Goal: Task Accomplishment & Management: Manage account settings

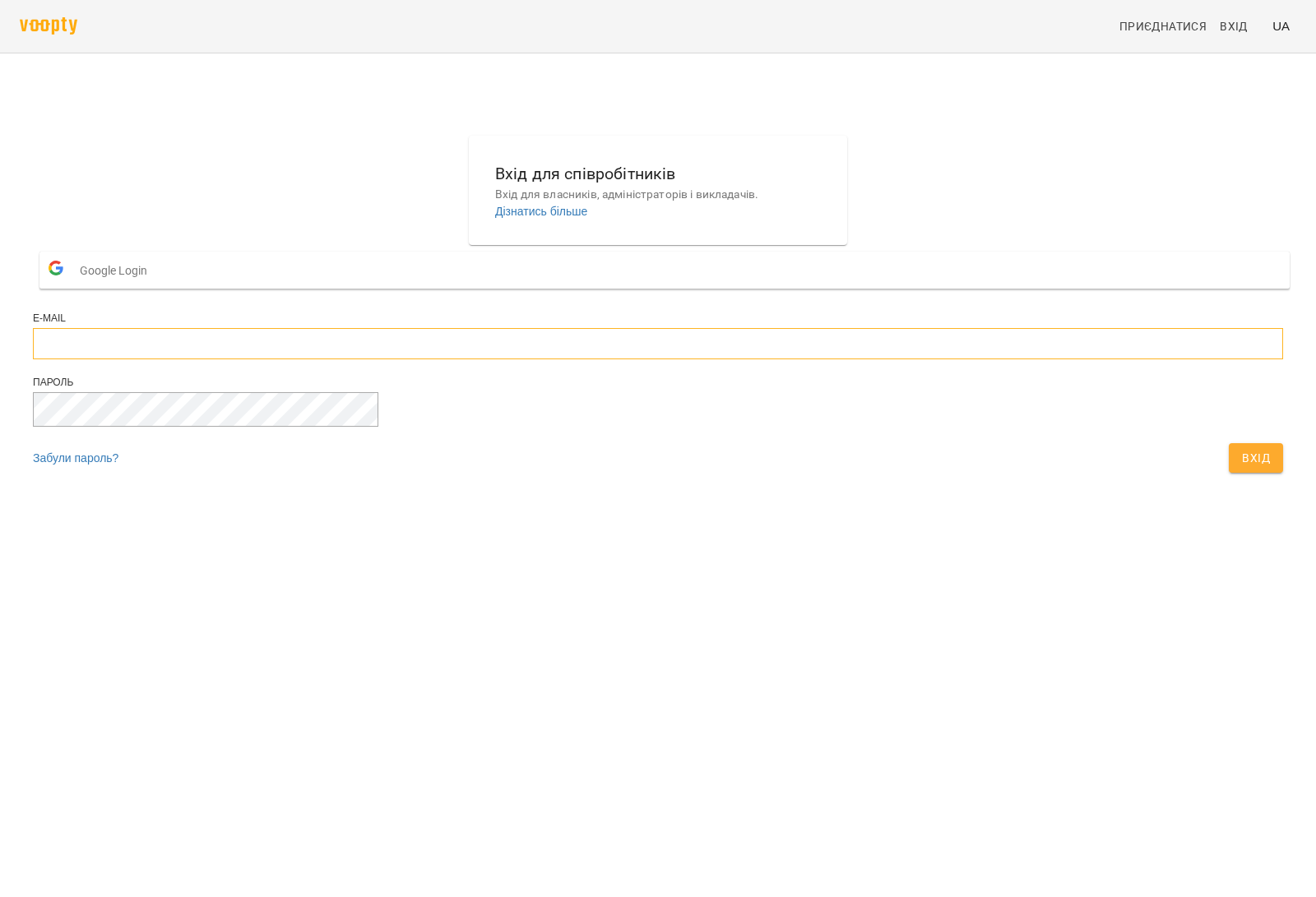
type input "**********"
click at [1228, 472] on button "Вхід" at bounding box center [1255, 458] width 54 height 29
type input "**********"
click at [1242, 468] on span "Вхід" at bounding box center [1256, 458] width 28 height 20
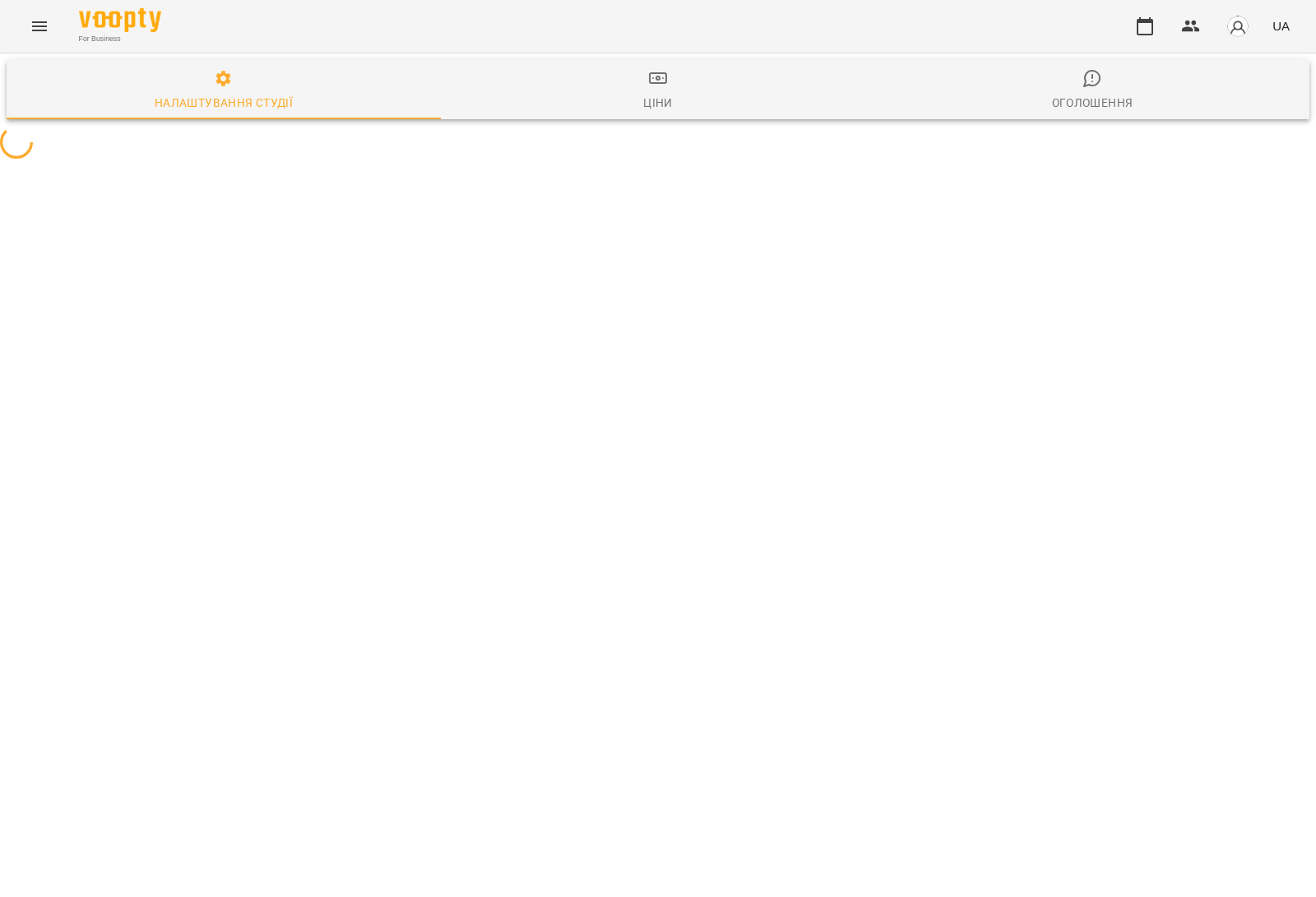
select select "**"
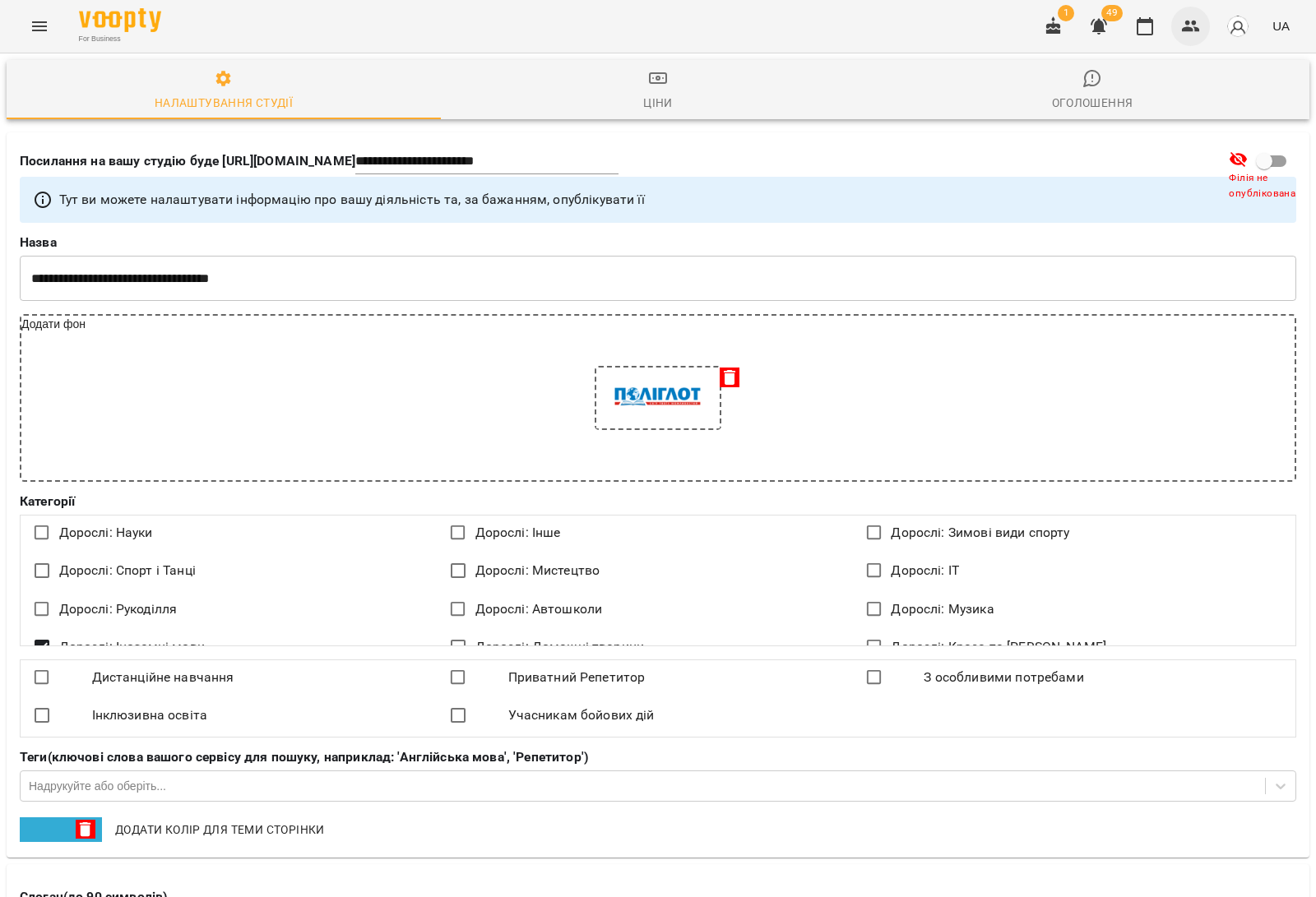
click at [1201, 22] on button "button" at bounding box center [1190, 26] width 39 height 39
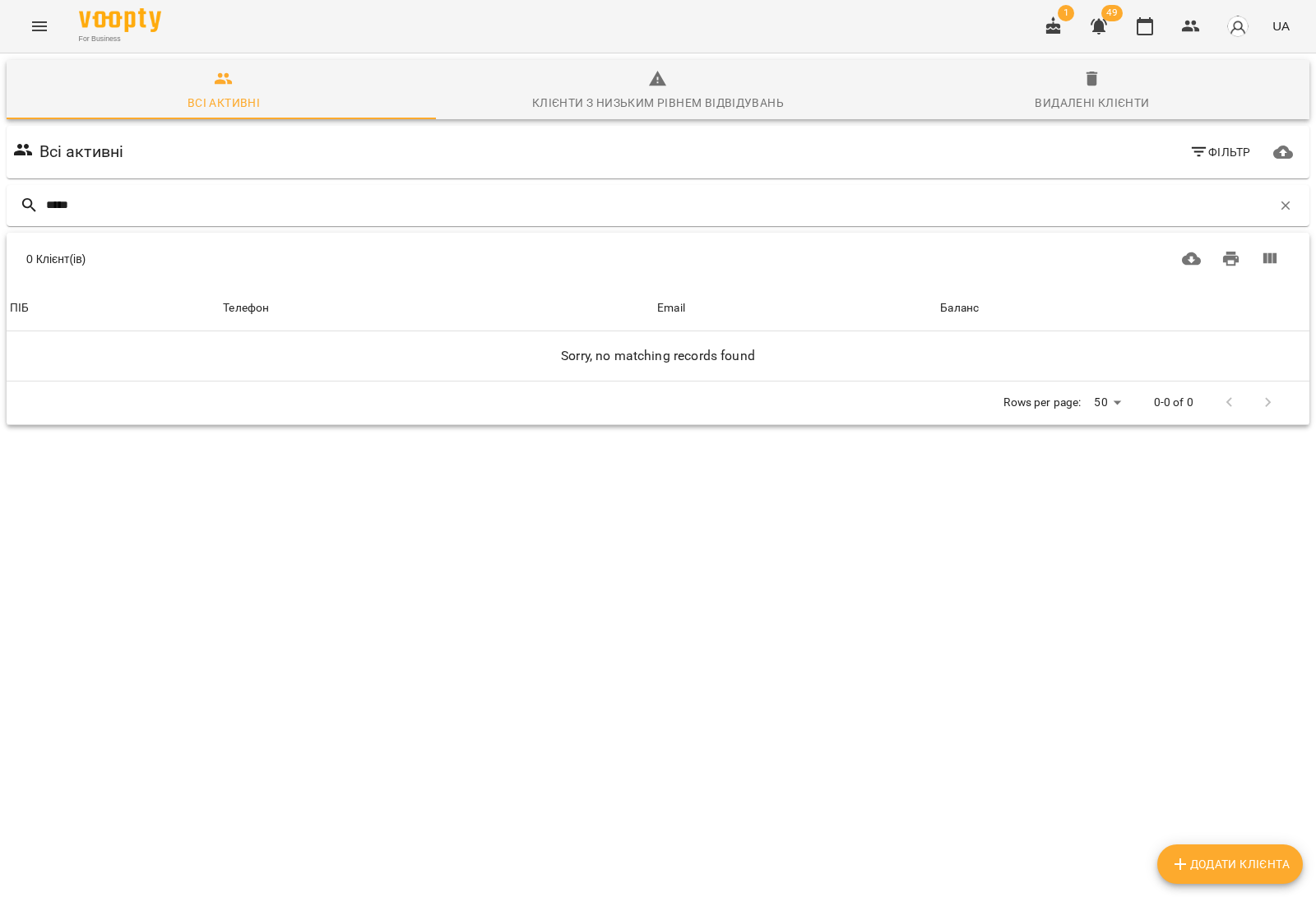
drag, startPoint x: 116, startPoint y: 203, endPoint x: 0, endPoint y: 200, distance: 116.0
click at [0, 200] on div "Всі активні Клієнти з низьким рівнем відвідувань Видалені клієнти Всі активні Ф…" at bounding box center [657, 300] width 1322 height 500
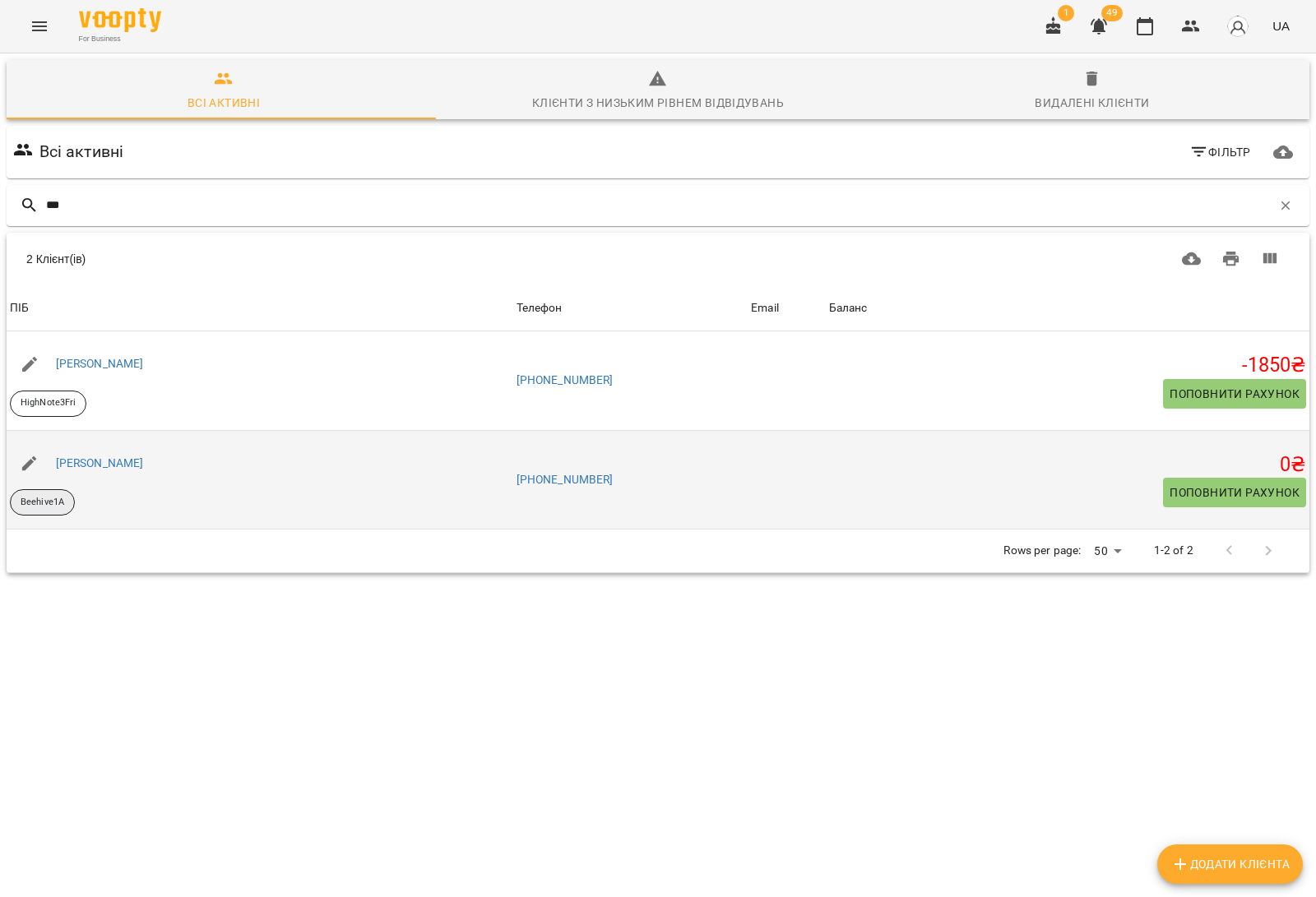
type input "***"
click at [50, 507] on p "Beehive1A" at bounding box center [42, 502] width 44 height 14
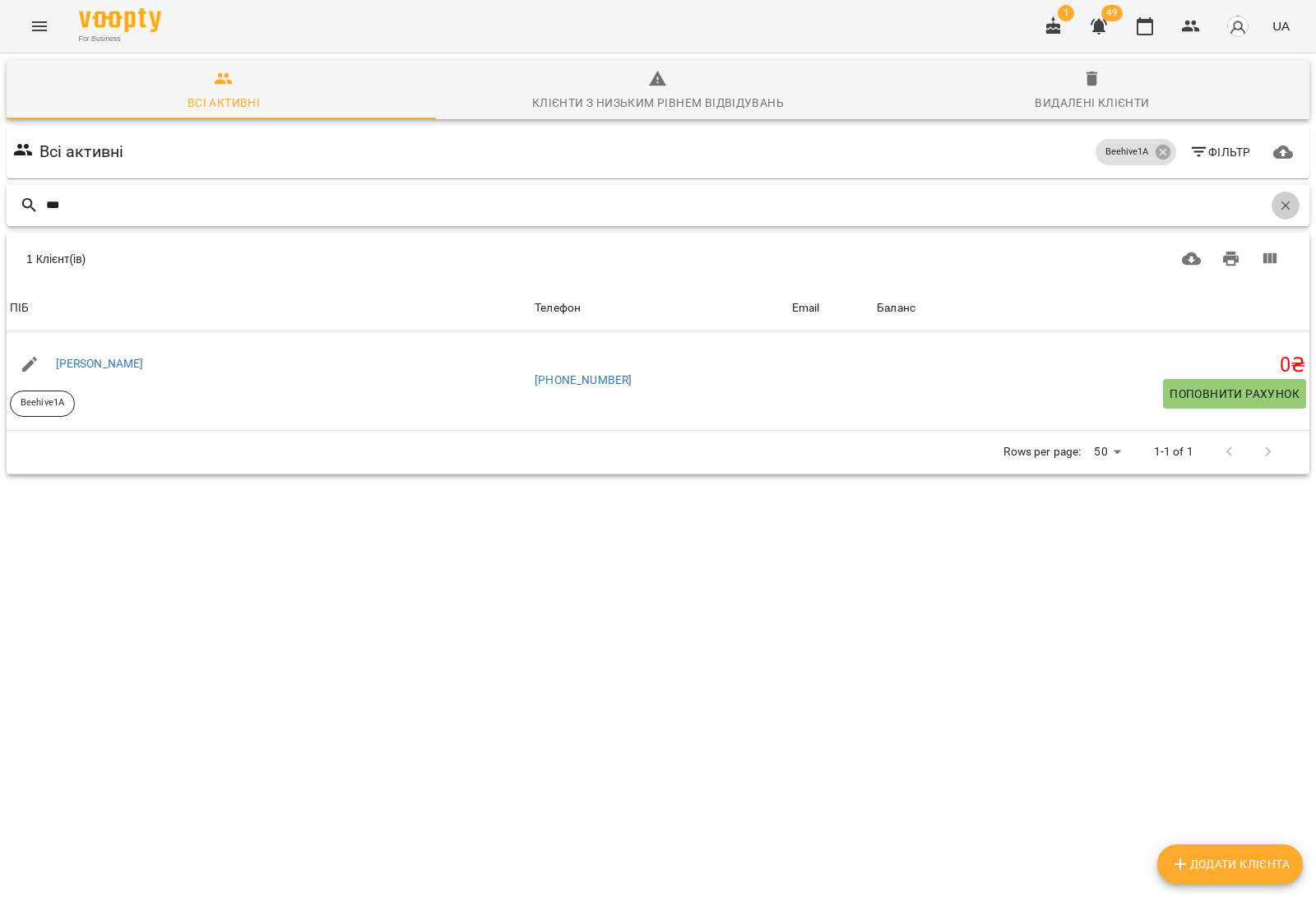
click at [1278, 206] on icon "button" at bounding box center [1285, 206] width 15 height 15
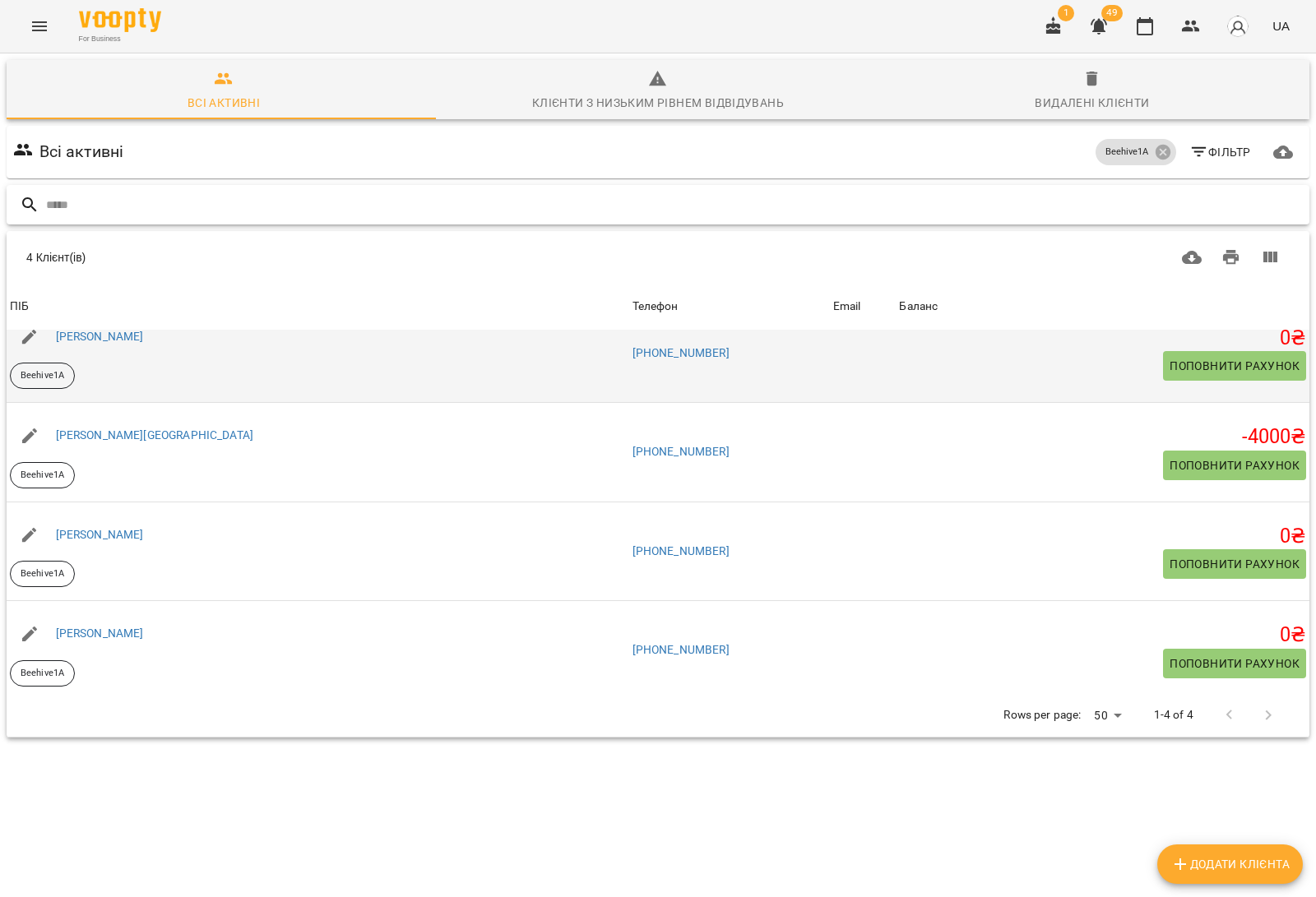
scroll to position [34, 0]
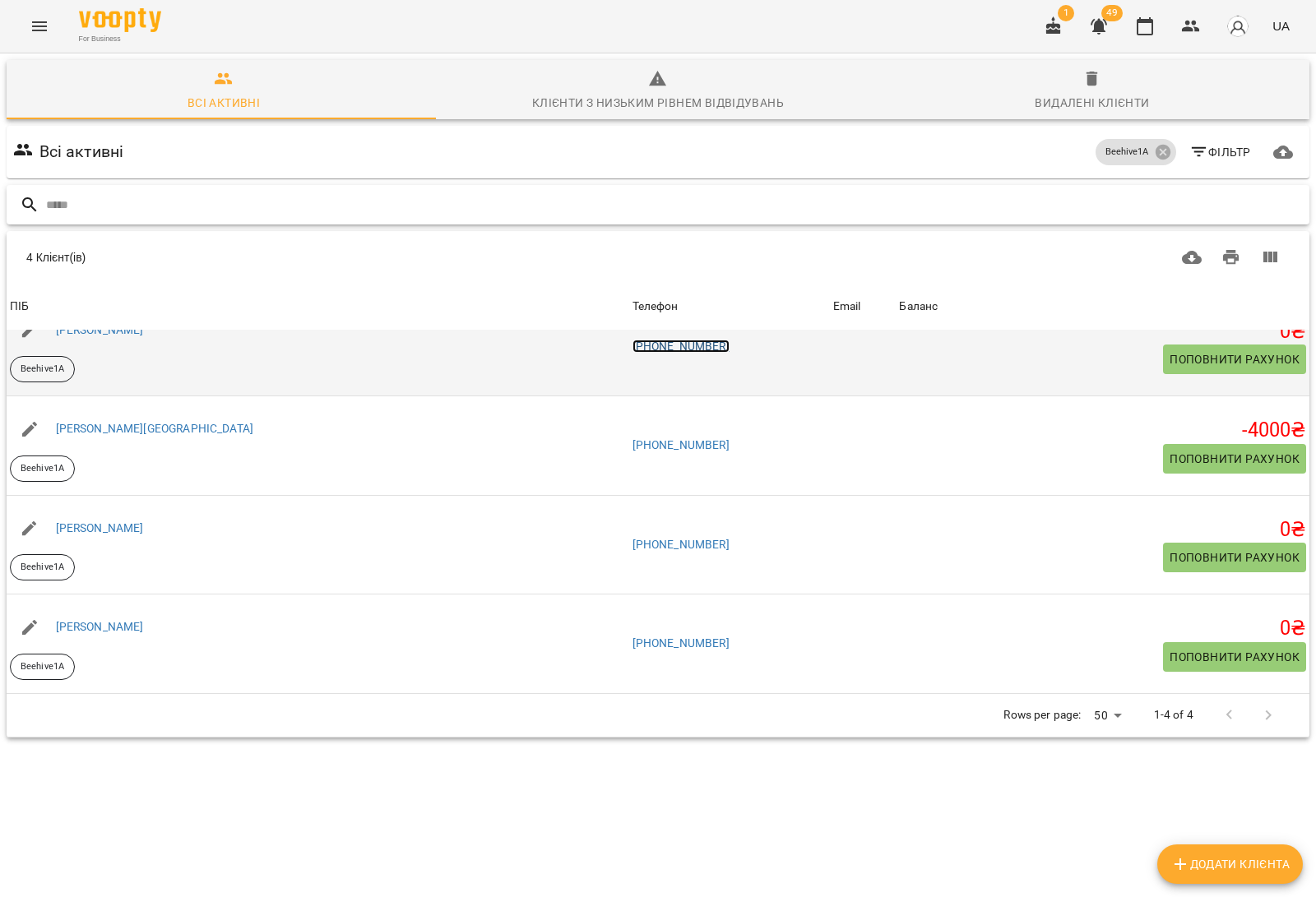
click at [632, 345] on link "[PHONE_NUMBER]" at bounding box center [681, 346] width 97 height 13
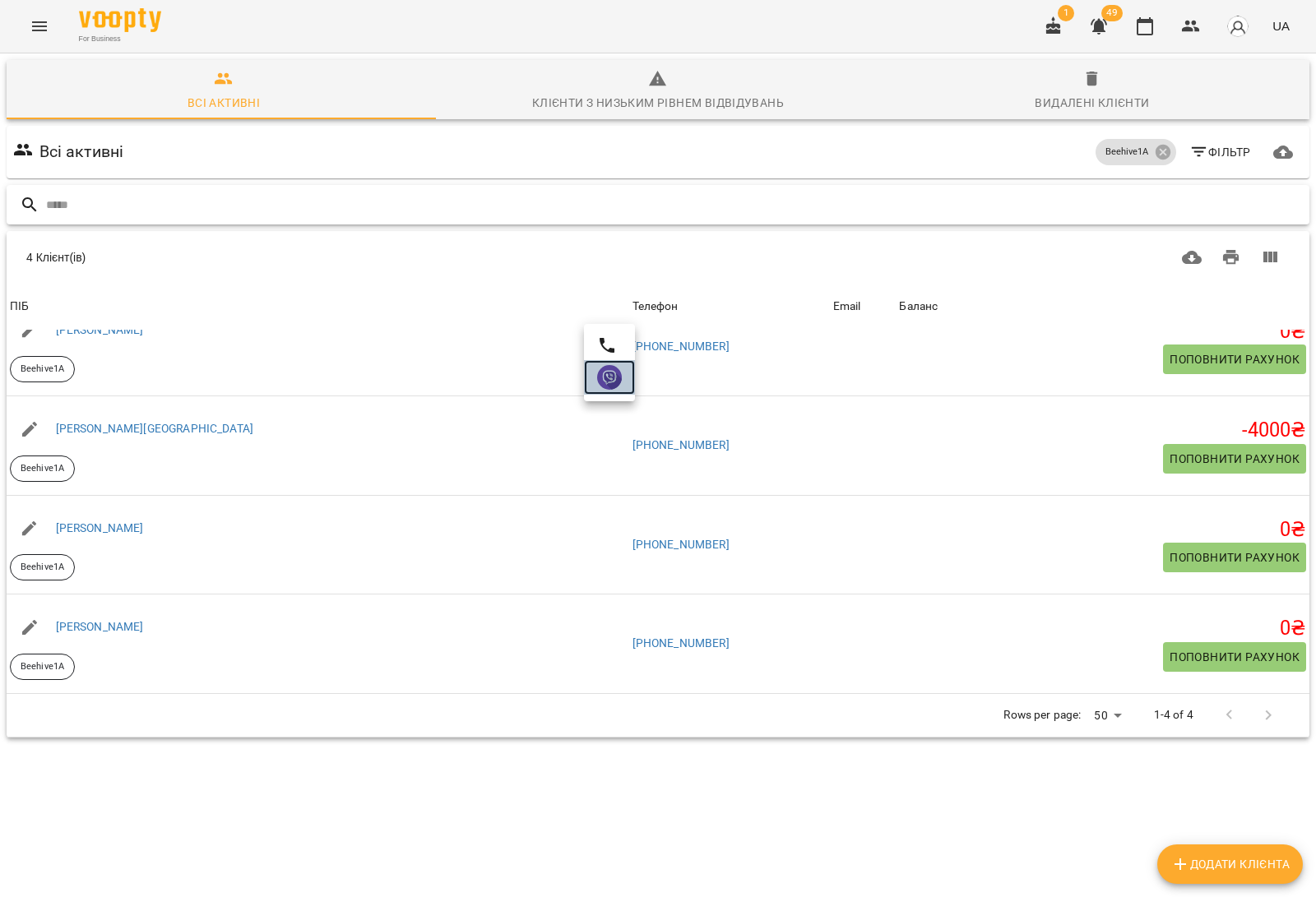
click at [605, 384] on img at bounding box center [609, 376] width 25 height 25
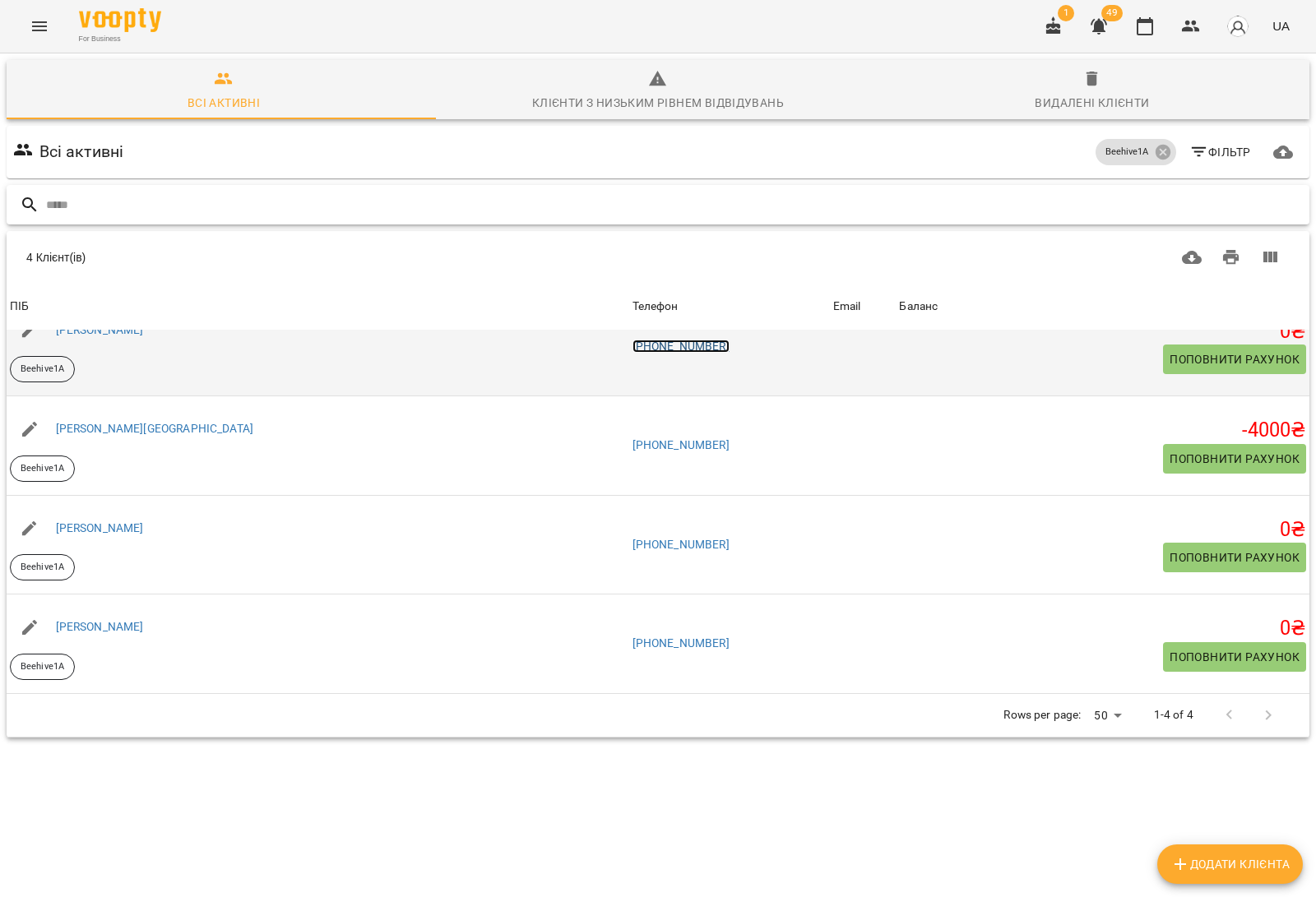
scroll to position [0, 0]
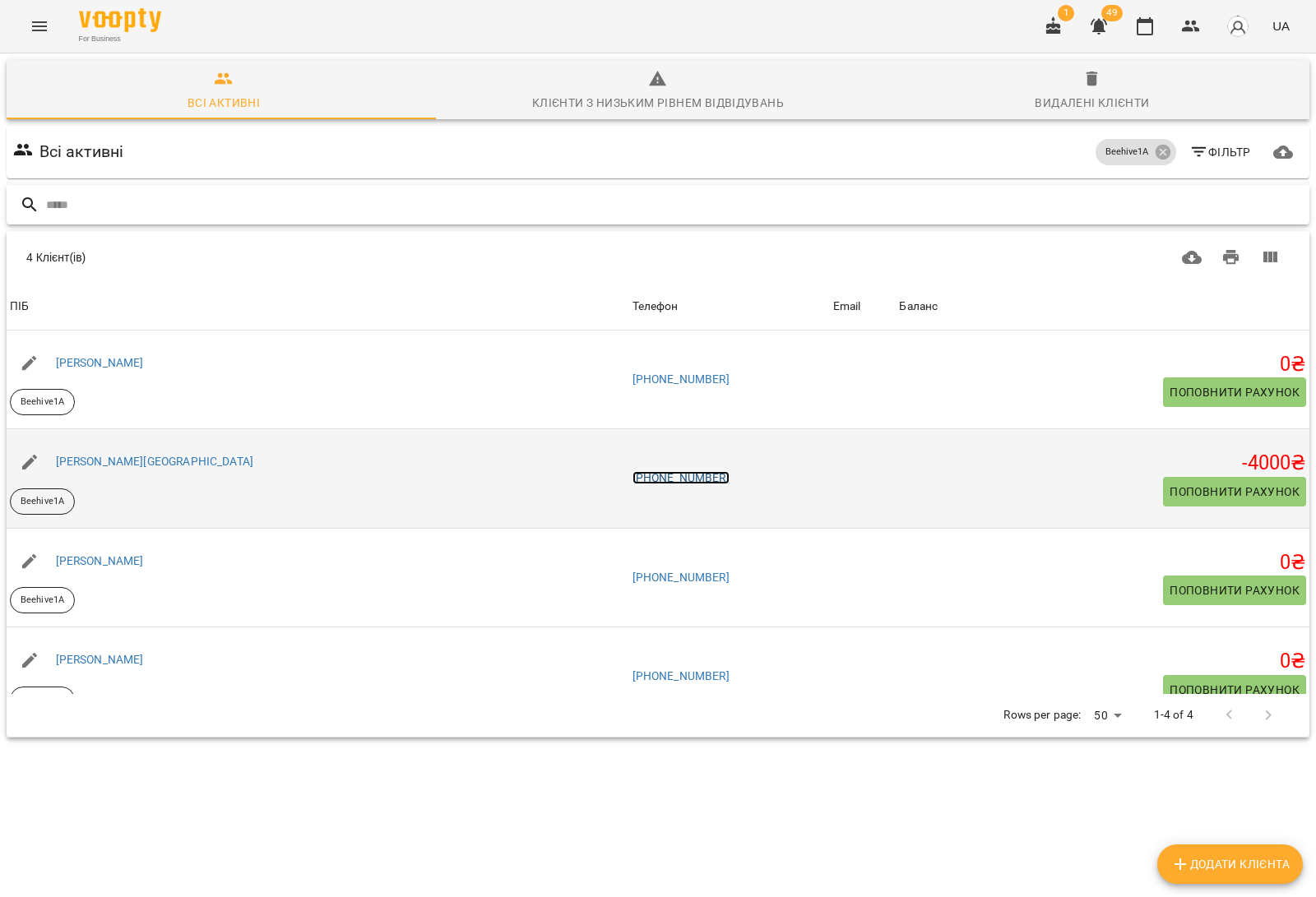
click at [632, 474] on link "[PHONE_NUMBER]" at bounding box center [681, 478] width 97 height 13
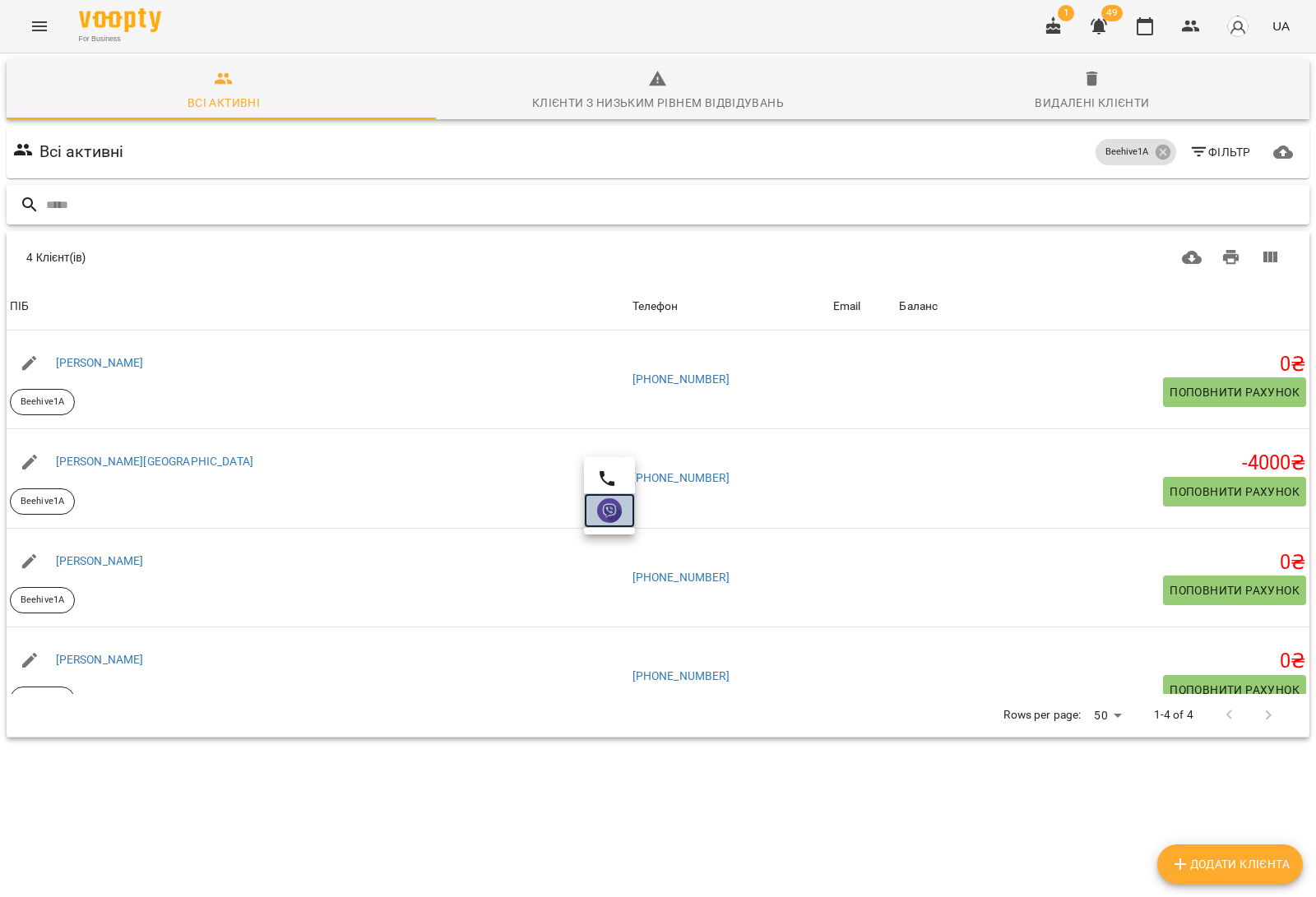
click at [604, 513] on img at bounding box center [609, 510] width 25 height 25
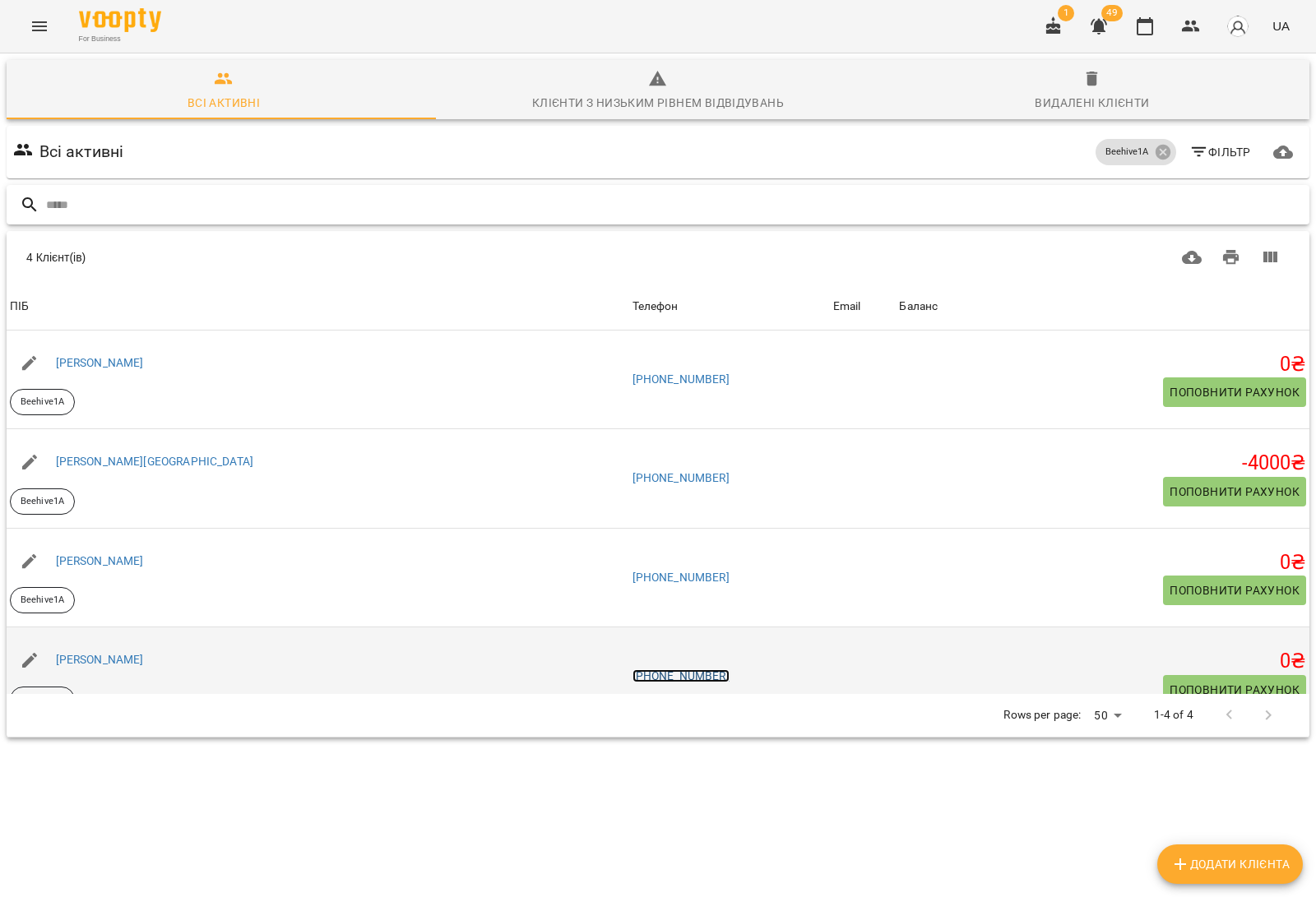
click at [632, 674] on link "[PHONE_NUMBER]" at bounding box center [681, 675] width 97 height 13
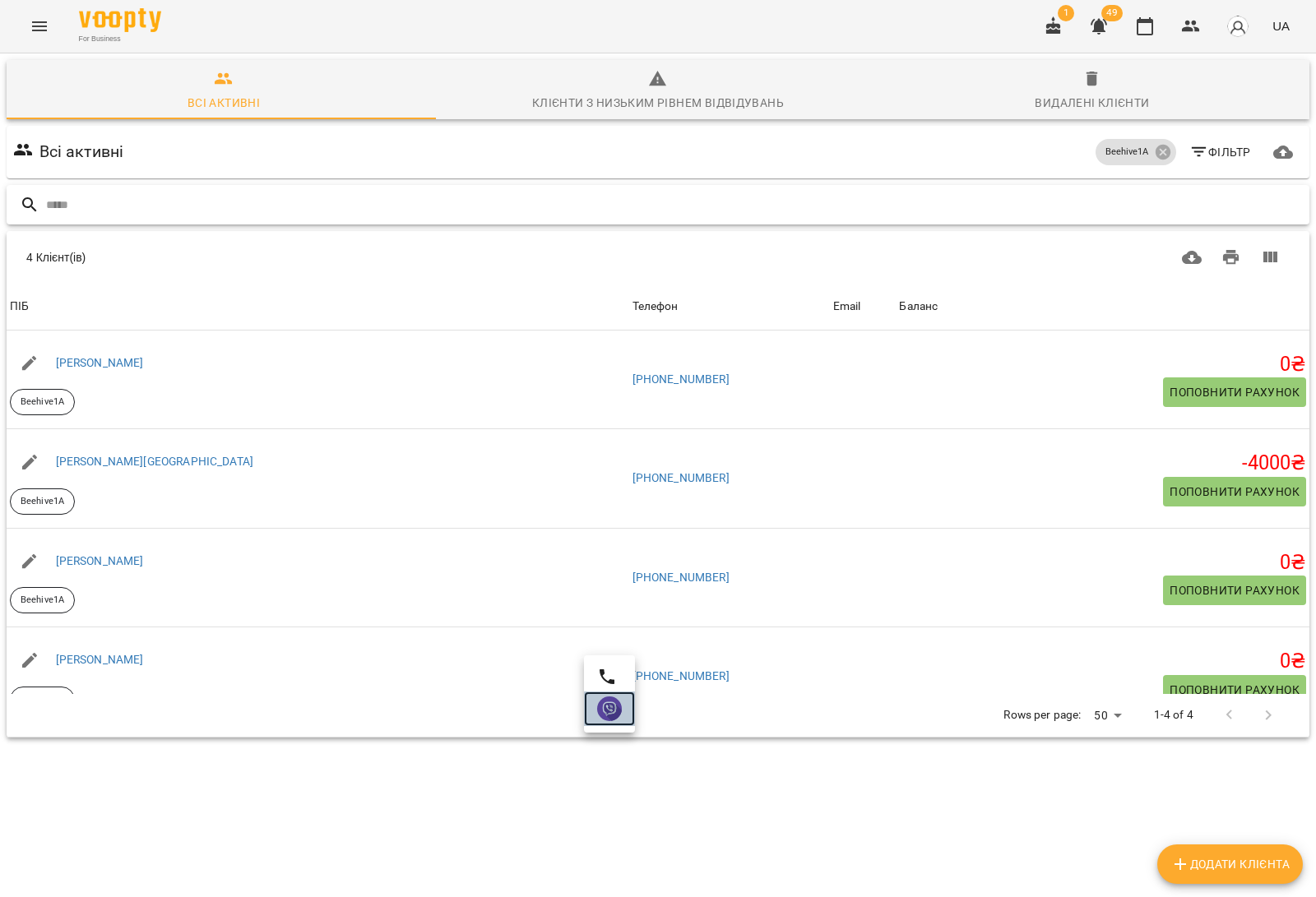
click at [609, 709] on img at bounding box center [609, 708] width 25 height 25
drag, startPoint x: 1150, startPoint y: 151, endPoint x: 788, endPoint y: 169, distance: 362.4
click at [1153, 151] on icon at bounding box center [1162, 153] width 18 height 18
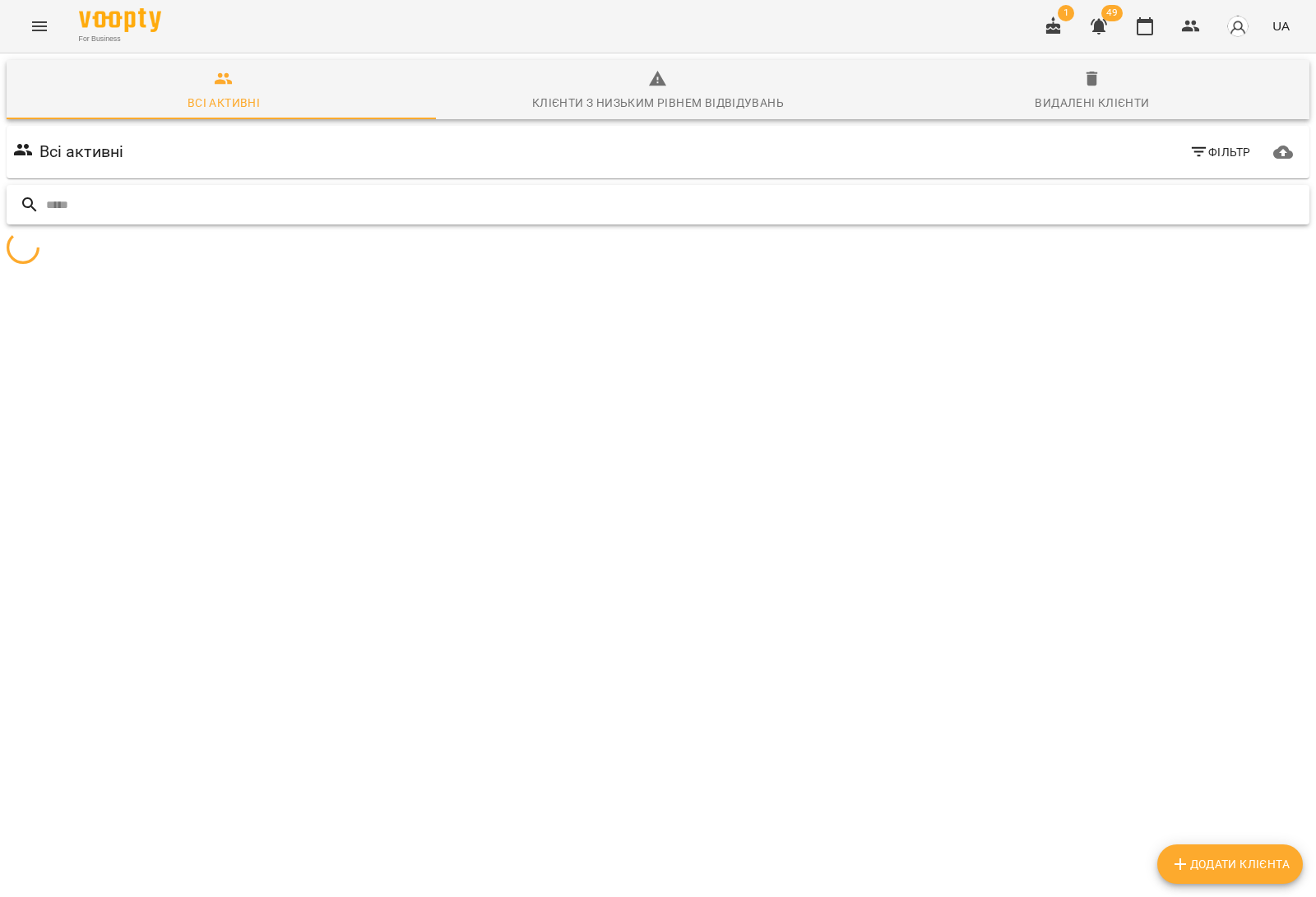
click at [568, 189] on div at bounding box center [657, 205] width 1302 height 40
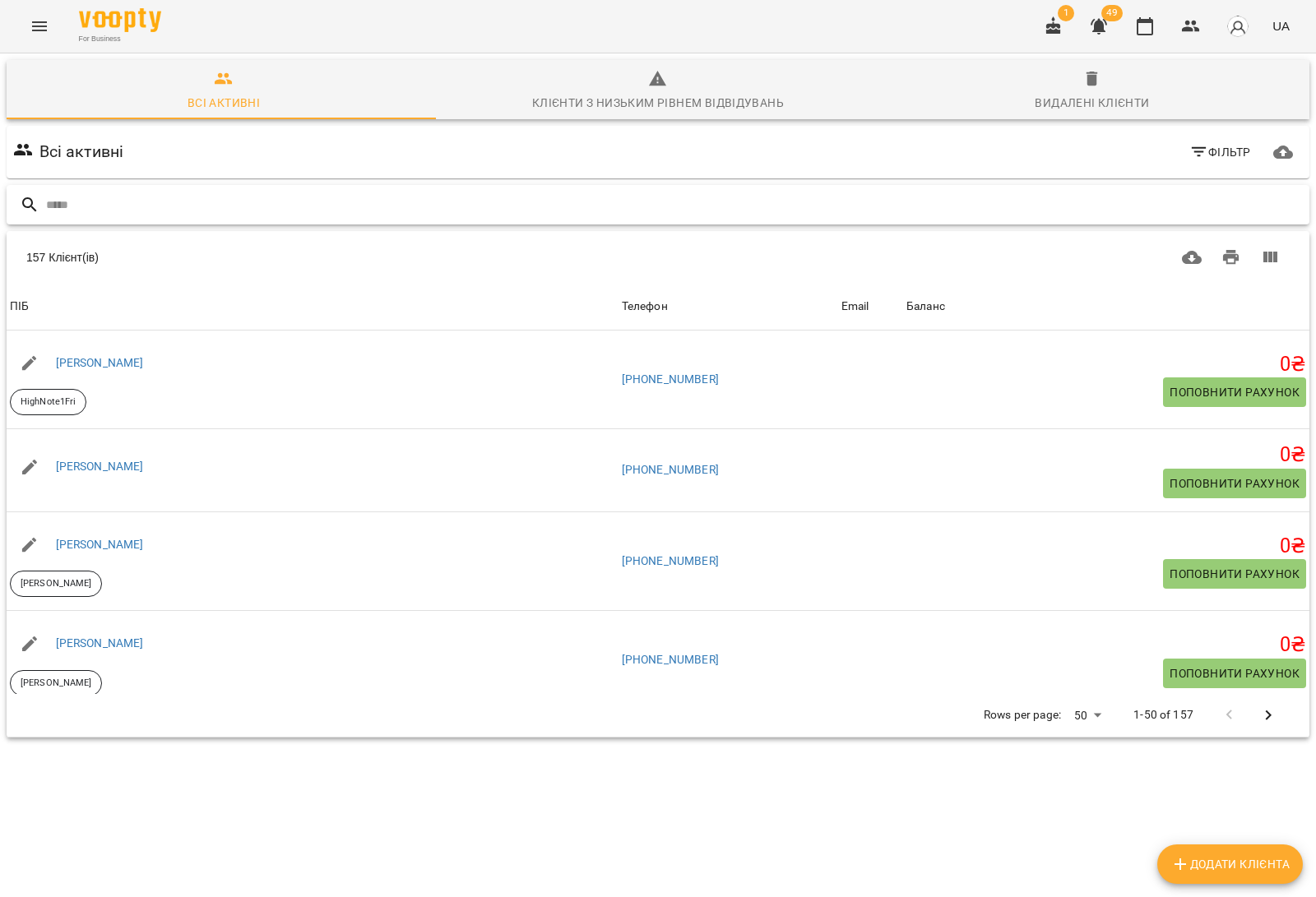
click at [564, 207] on input "text" at bounding box center [674, 206] width 1257 height 27
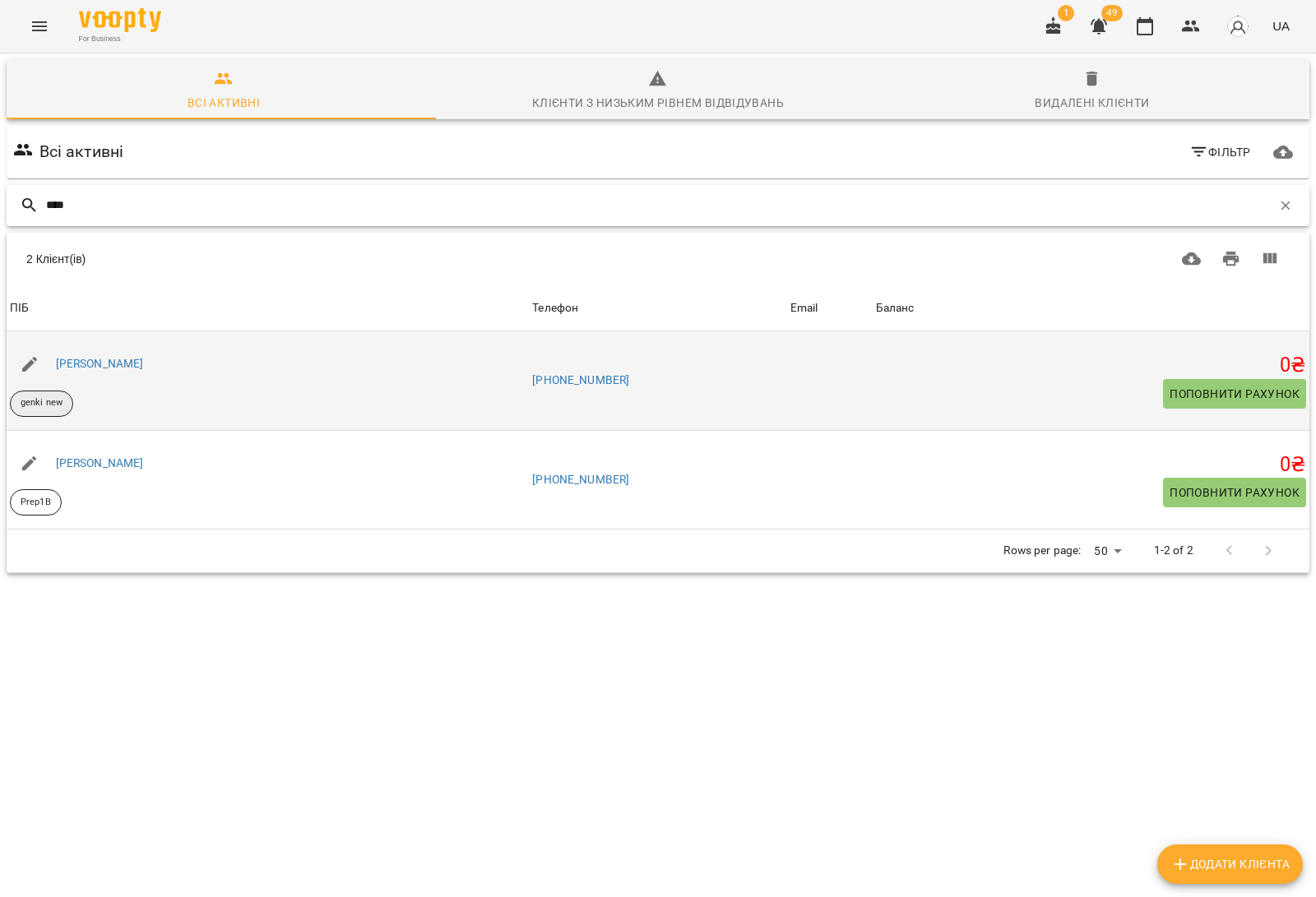
type input "****"
click at [37, 400] on p "genki new" at bounding box center [41, 403] width 42 height 14
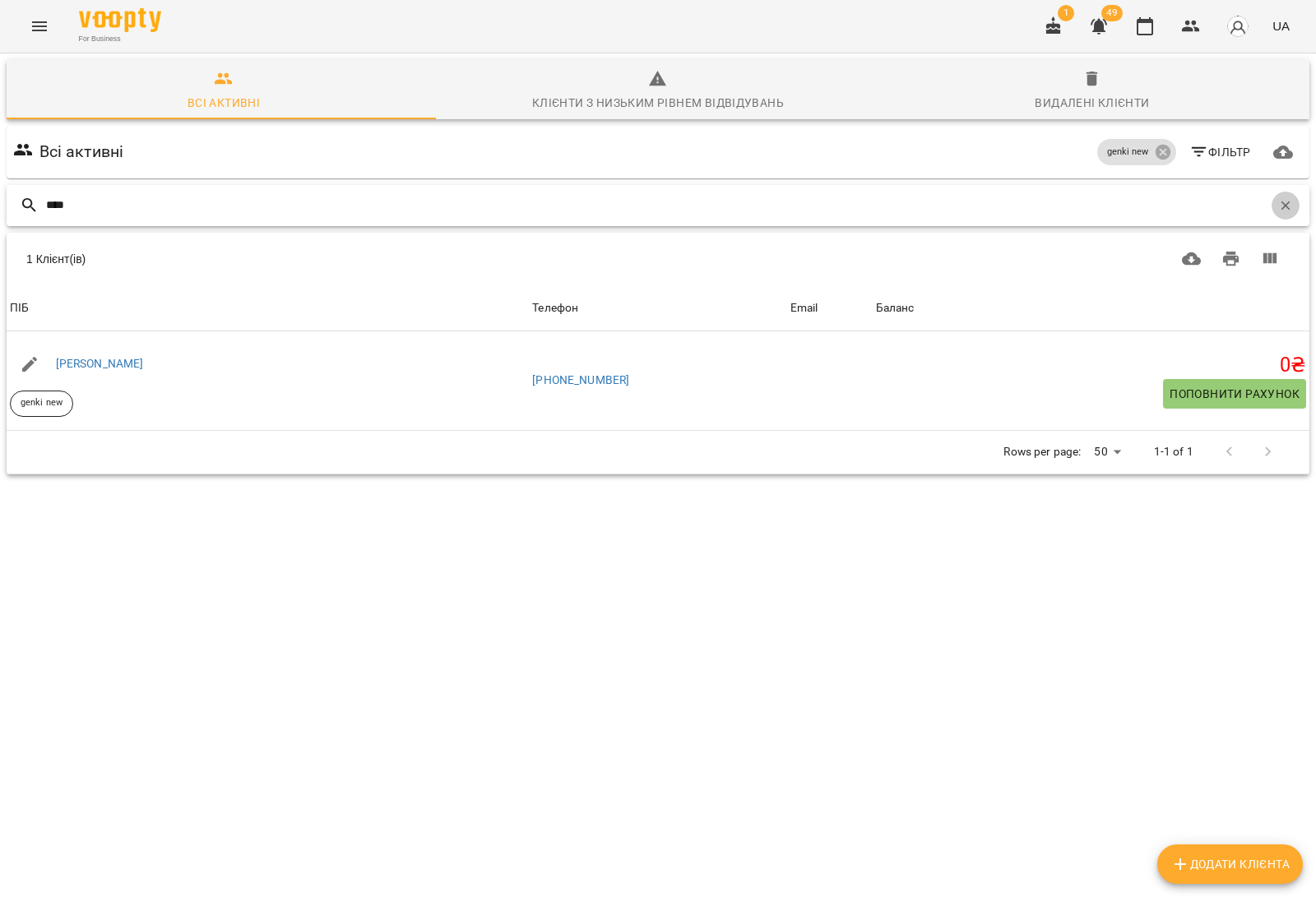
click at [1278, 202] on icon "button" at bounding box center [1285, 206] width 15 height 15
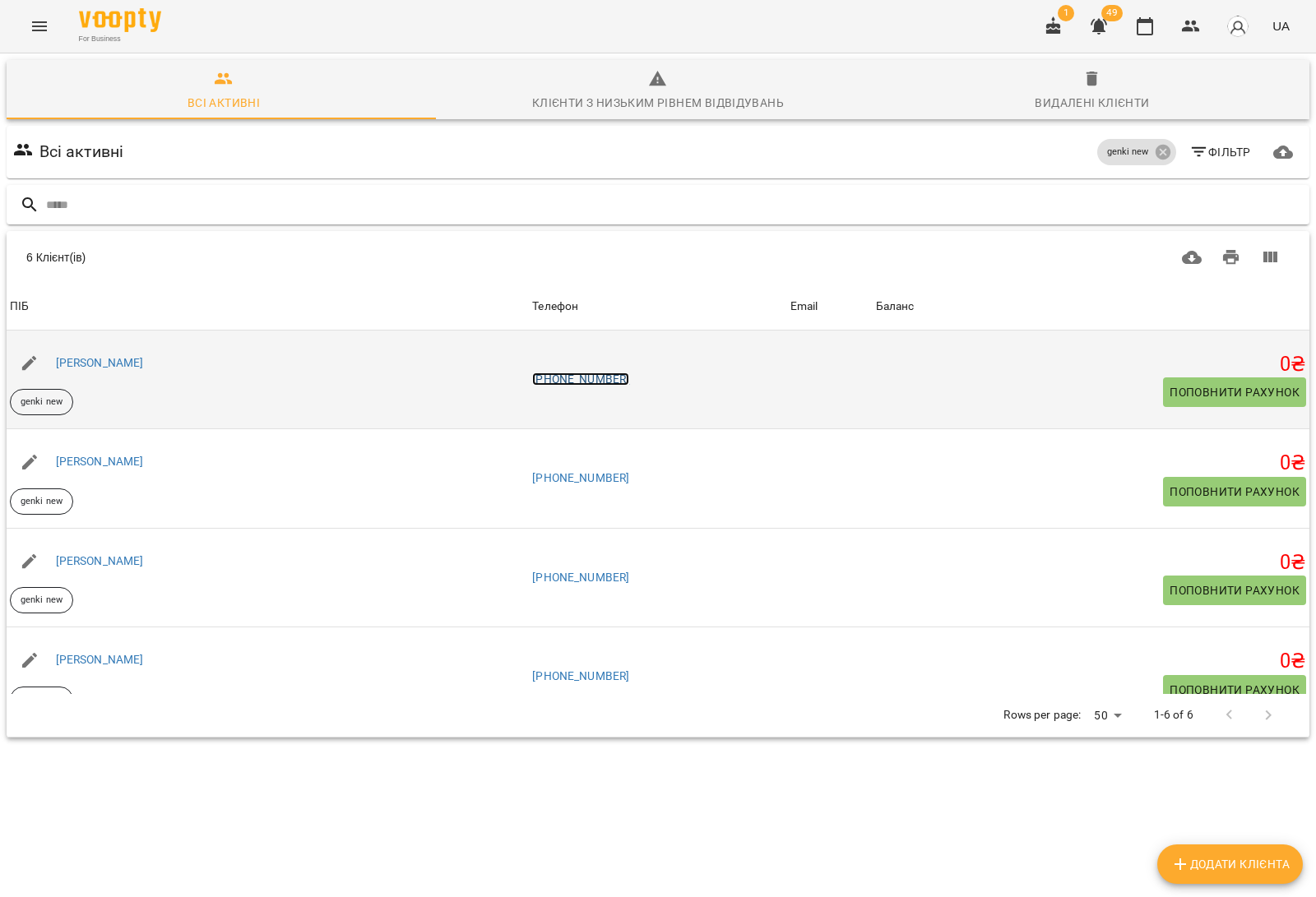
click at [618, 374] on link "[PHONE_NUMBER]" at bounding box center [580, 379] width 97 height 13
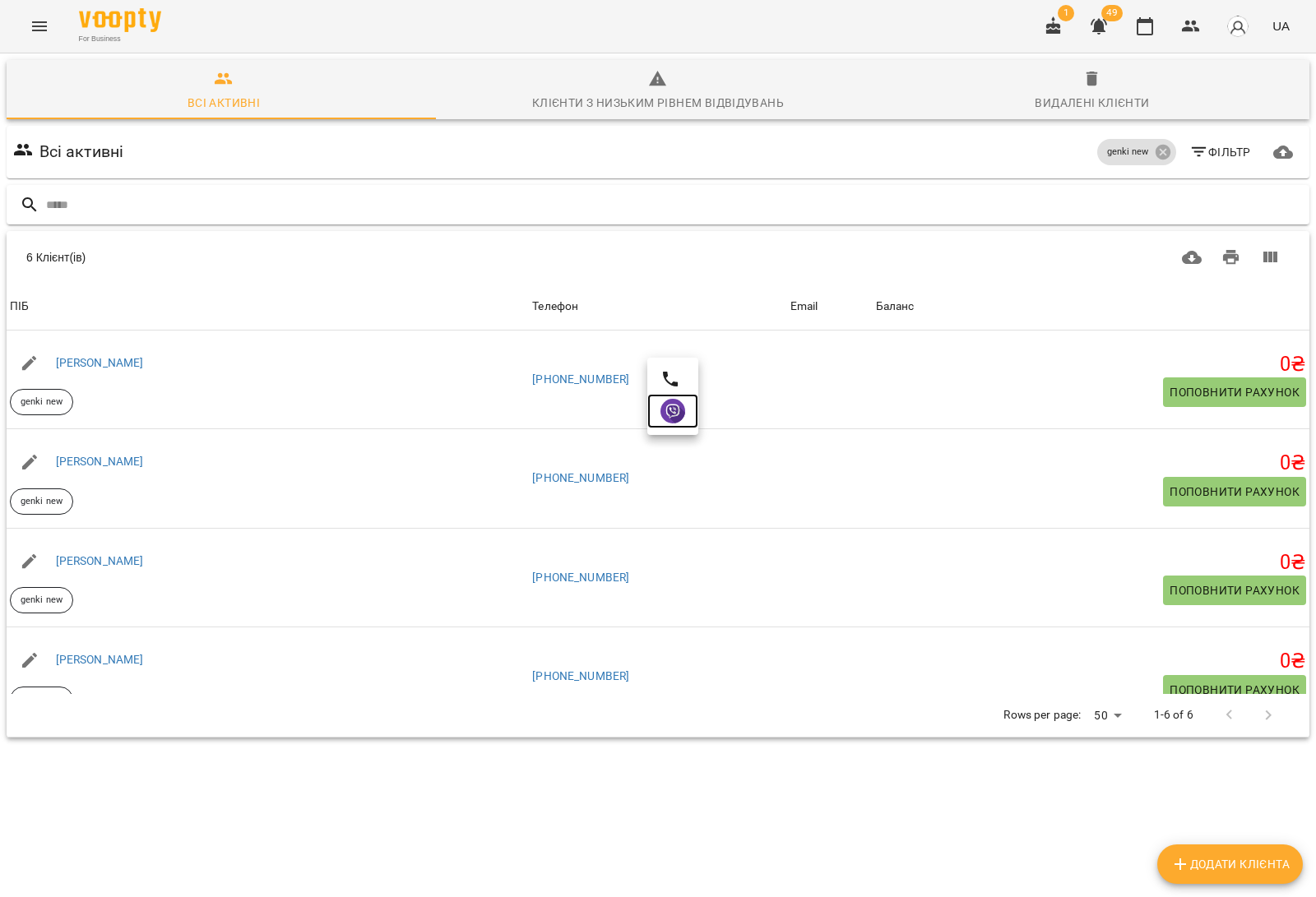
click at [679, 413] on img at bounding box center [672, 410] width 25 height 25
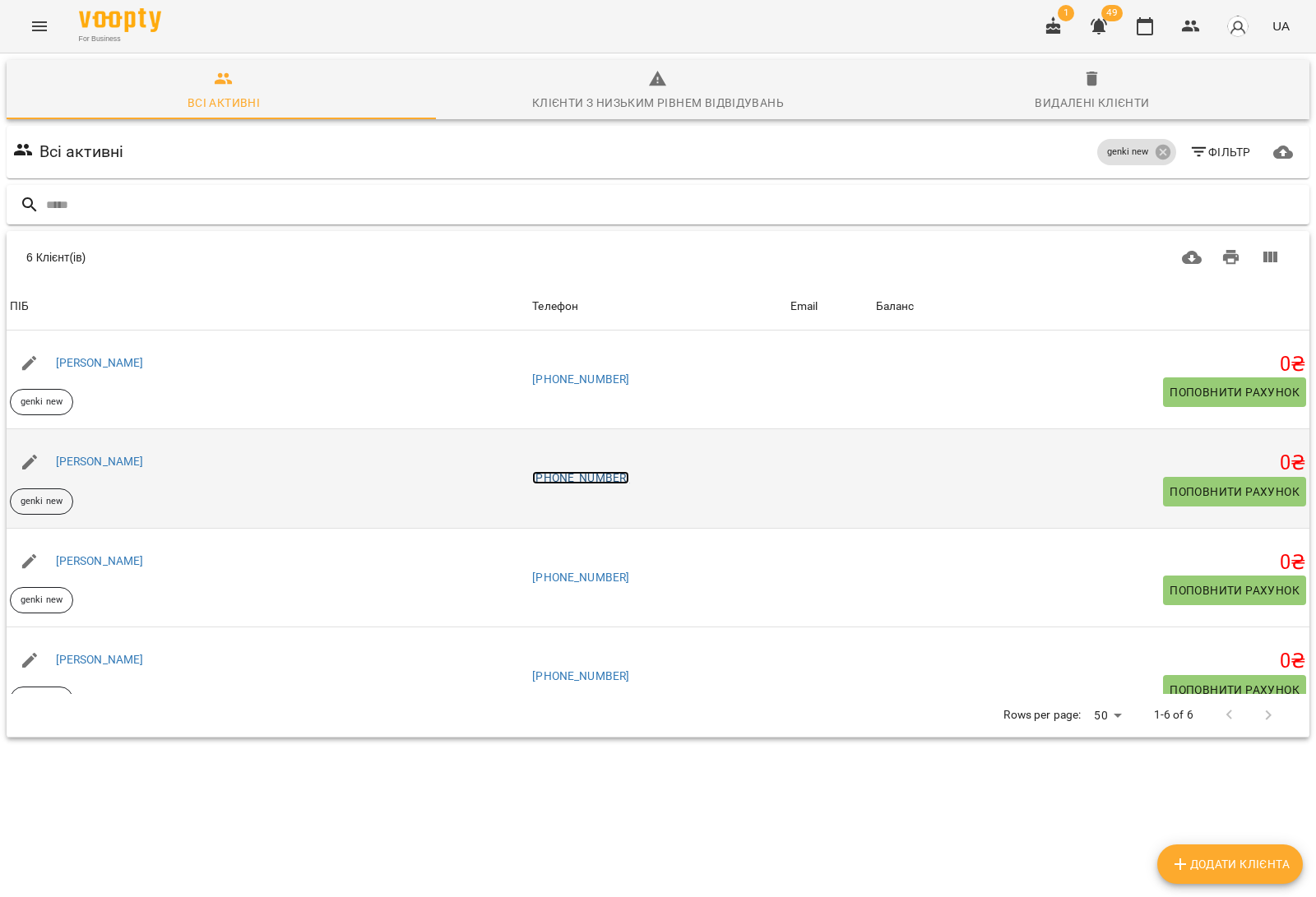
click at [610, 483] on link "[PHONE_NUMBER]" at bounding box center [580, 478] width 97 height 13
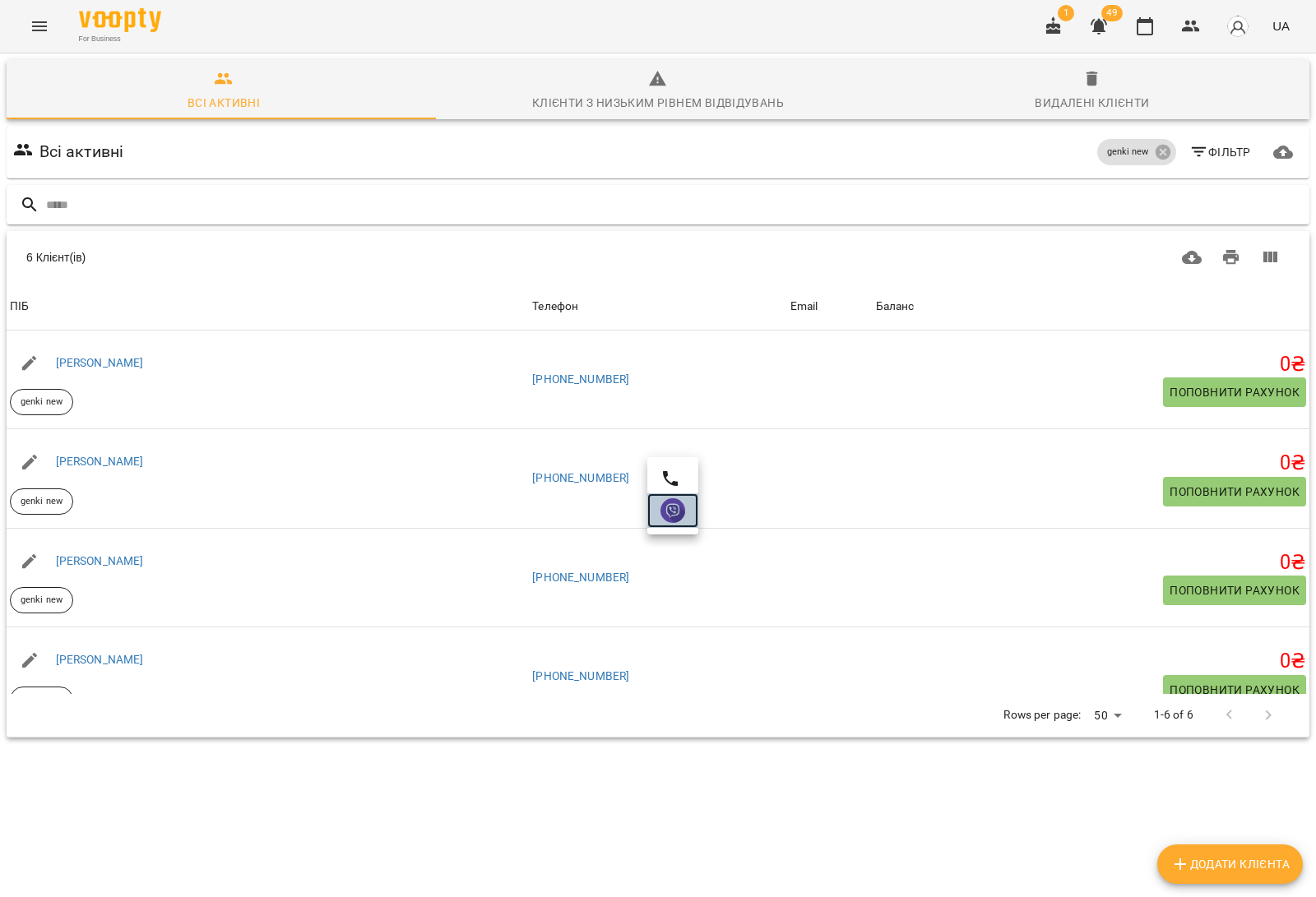
click at [675, 519] on img at bounding box center [672, 510] width 25 height 25
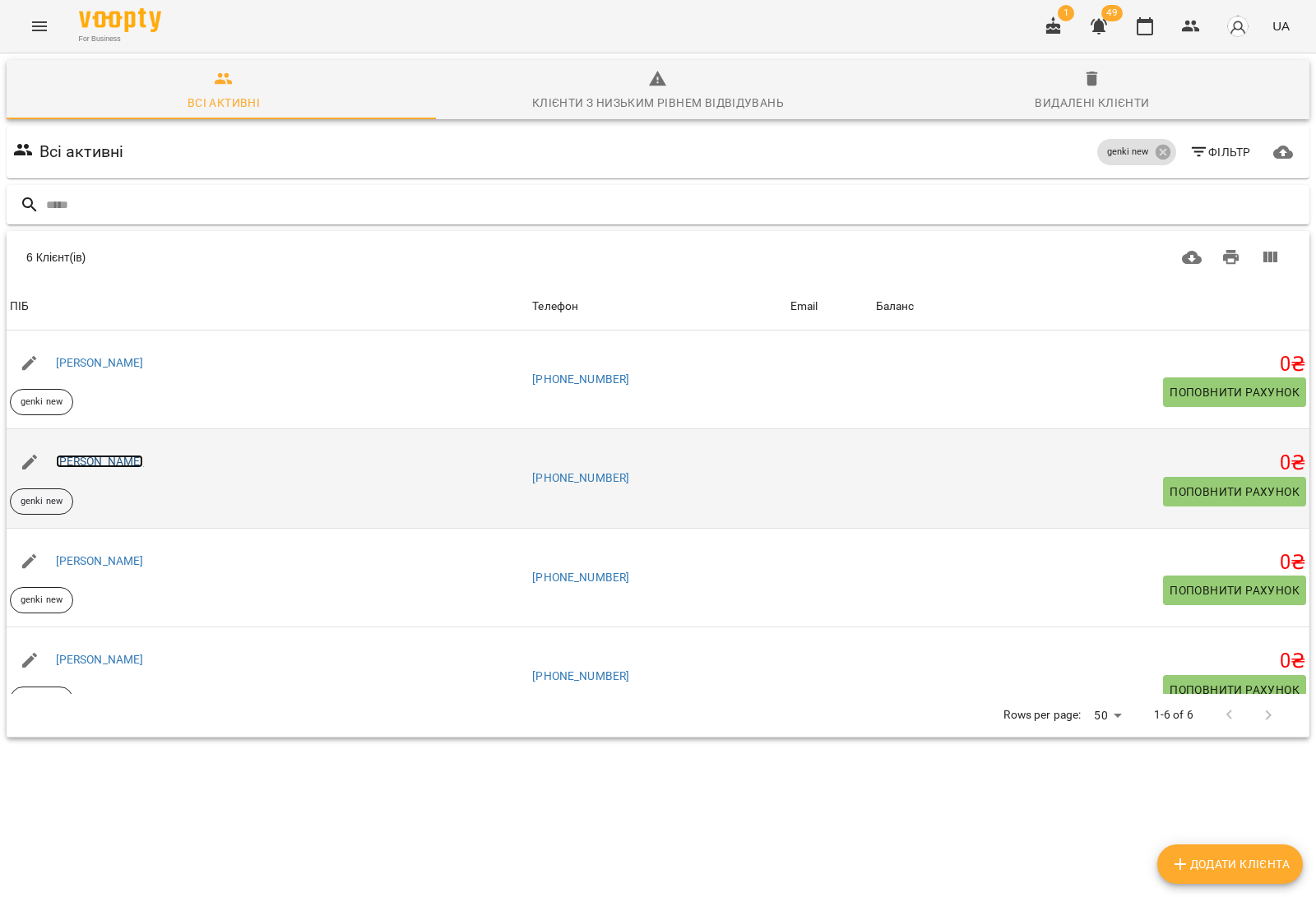
click at [138, 458] on link "[PERSON_NAME]" at bounding box center [100, 461] width 88 height 13
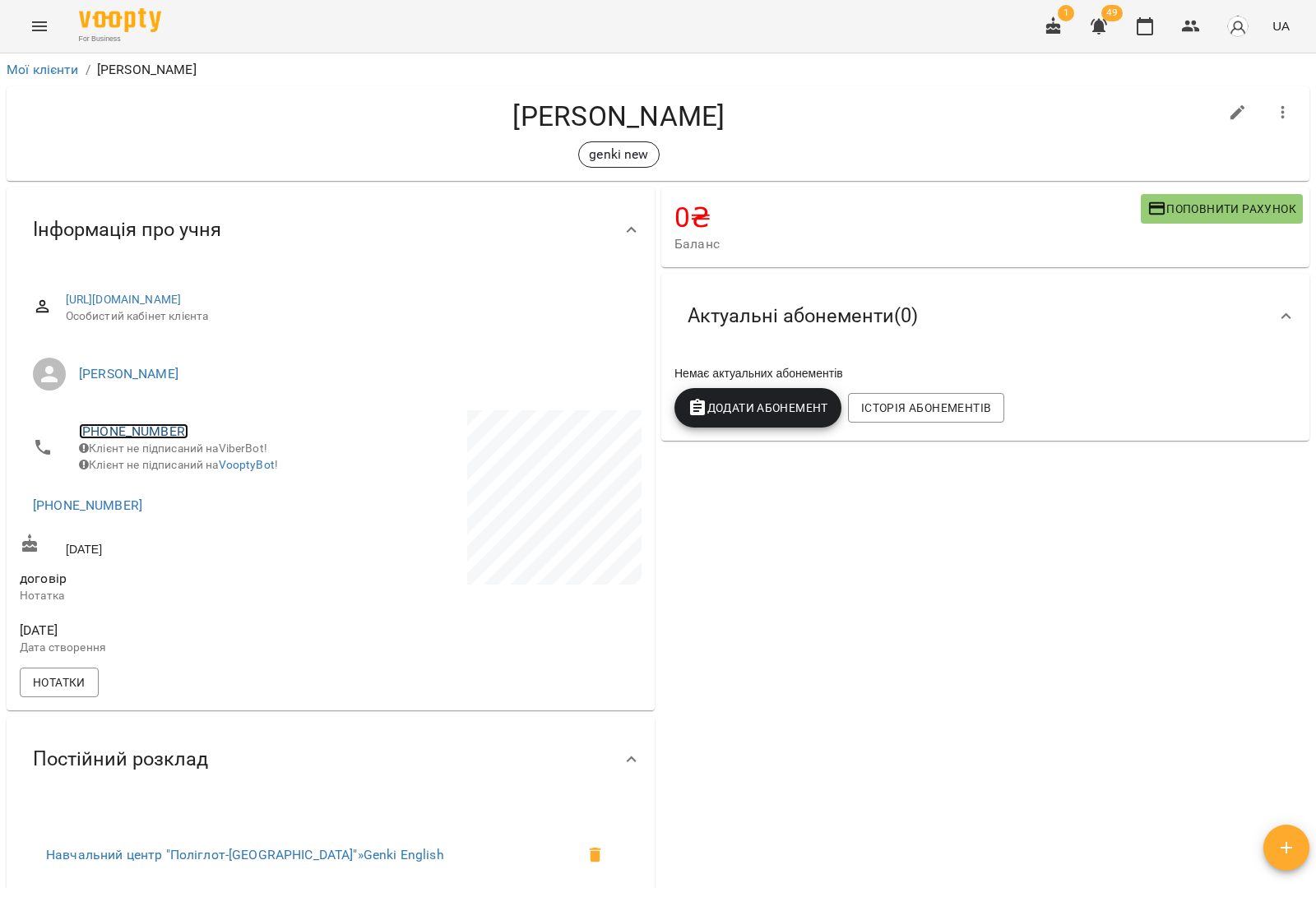
click at [124, 426] on link "[PHONE_NUMBER]" at bounding box center [133, 430] width 110 height 16
click at [194, 463] on img at bounding box center [200, 461] width 25 height 25
click at [63, 512] on link "[PHONE_NUMBER]" at bounding box center [88, 504] width 110 height 16
click at [151, 555] on img at bounding box center [154, 548] width 25 height 25
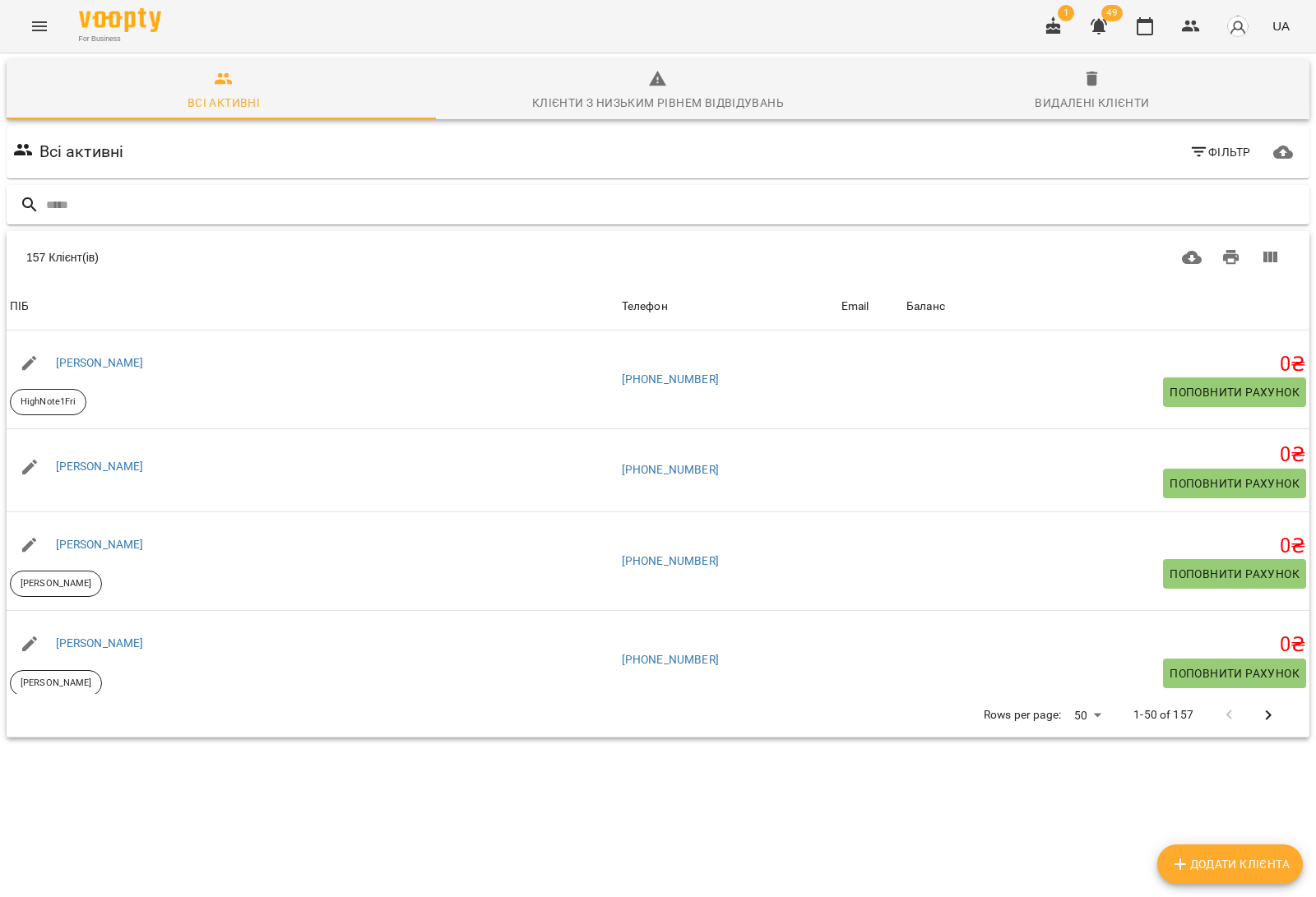
click at [515, 198] on input "text" at bounding box center [674, 206] width 1257 height 27
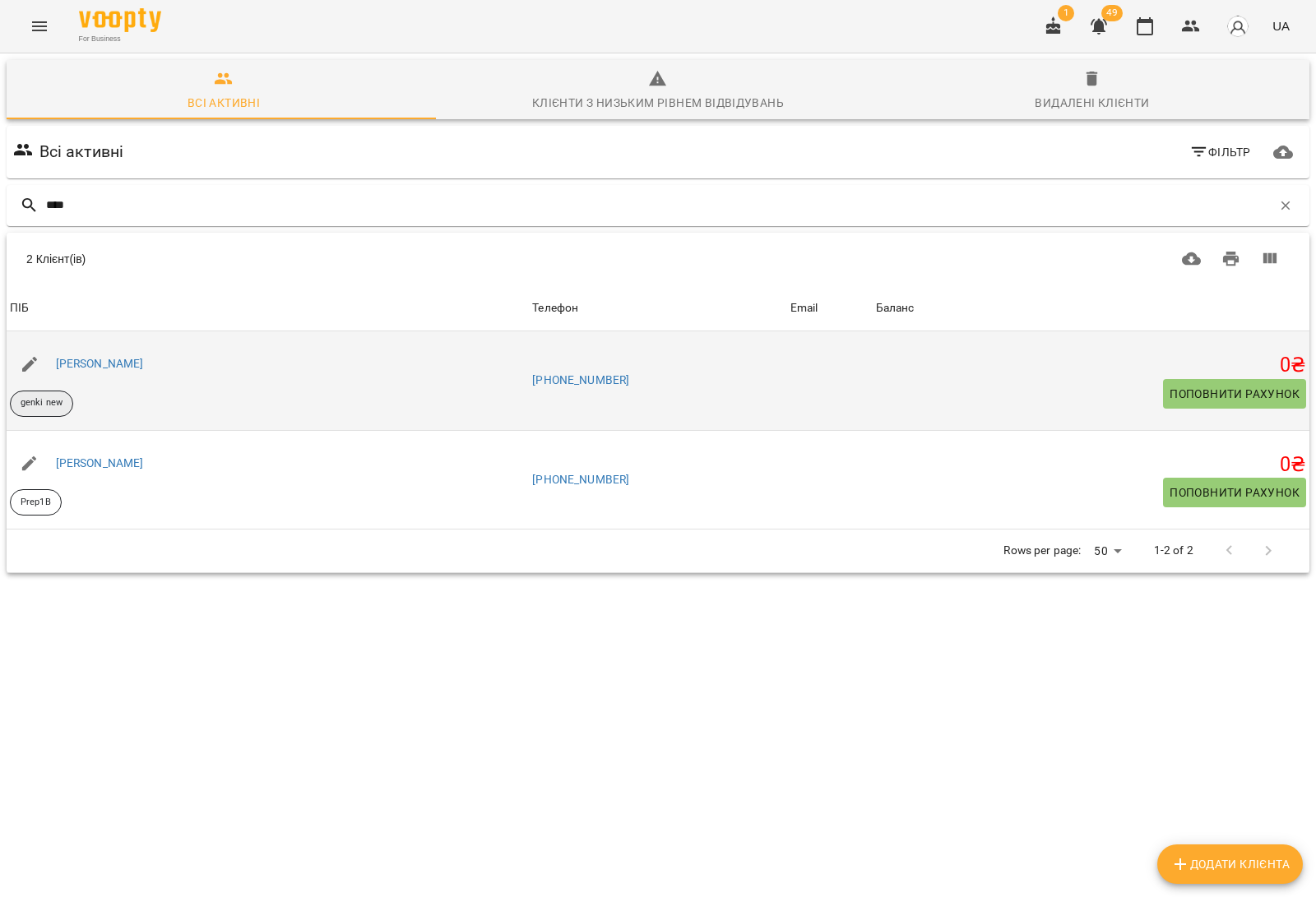
type input "****"
click at [33, 404] on p "genki new" at bounding box center [41, 403] width 42 height 14
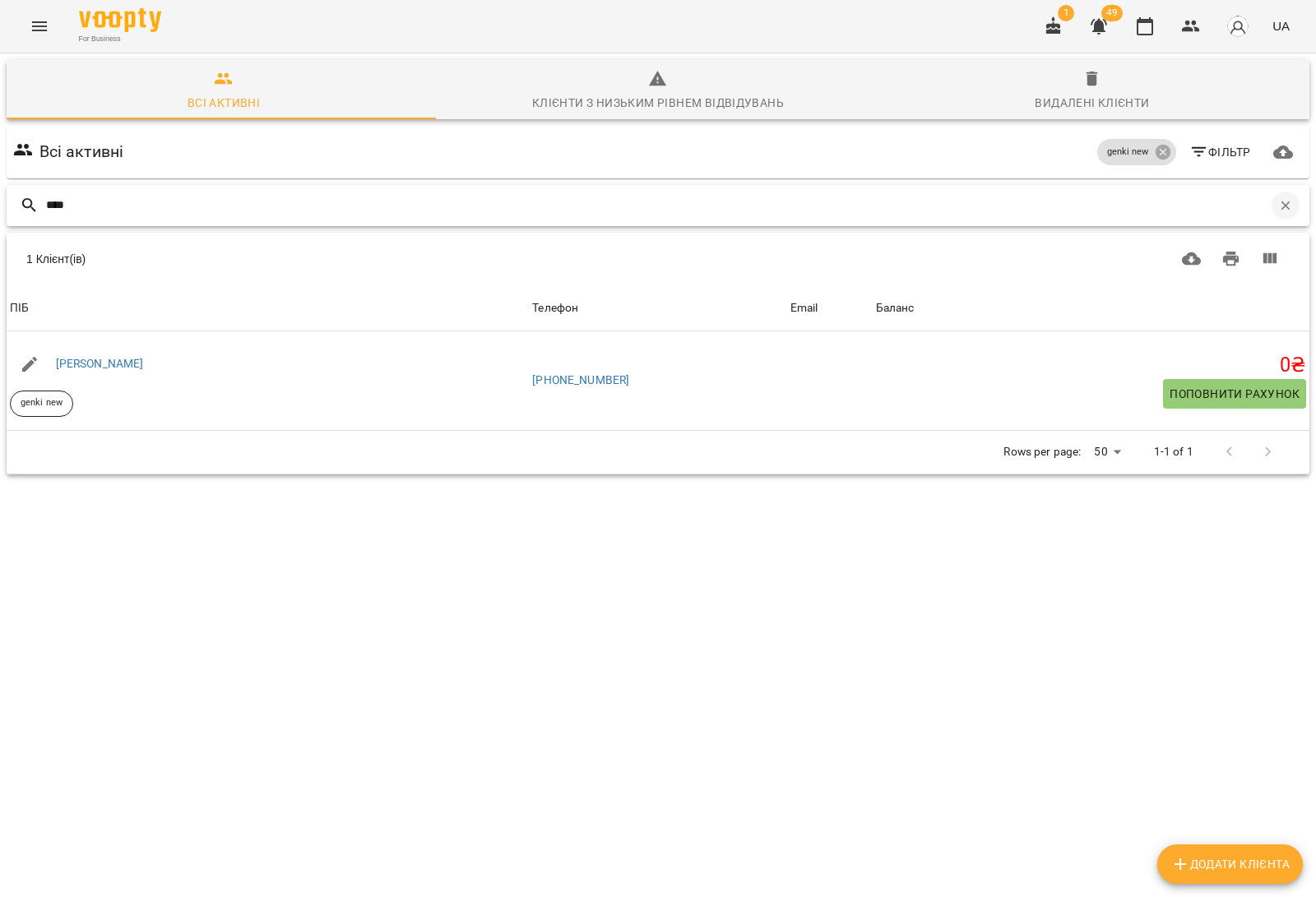
click at [1278, 209] on icon "button" at bounding box center [1285, 206] width 15 height 15
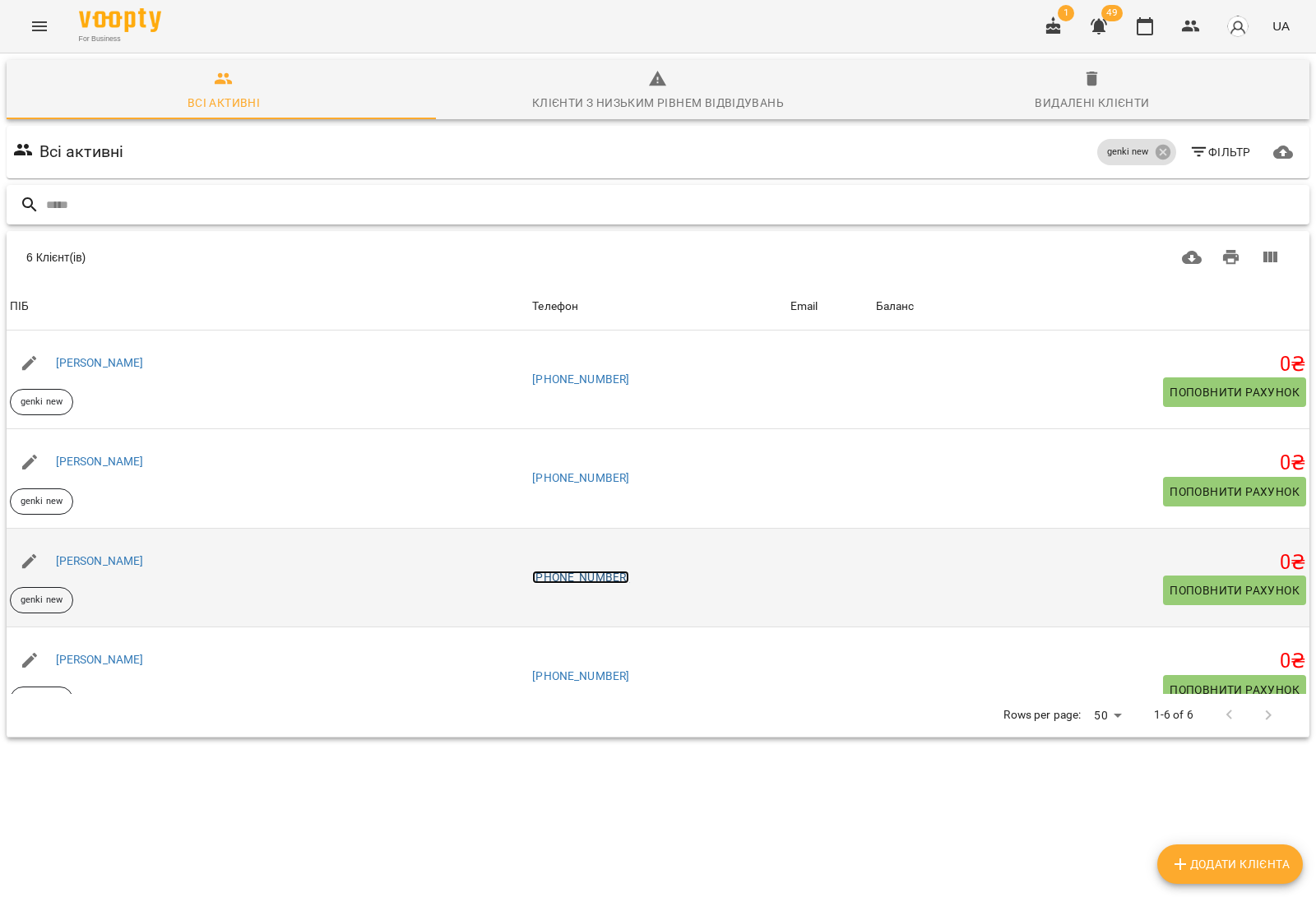
click at [615, 577] on link "[PHONE_NUMBER]" at bounding box center [580, 576] width 97 height 13
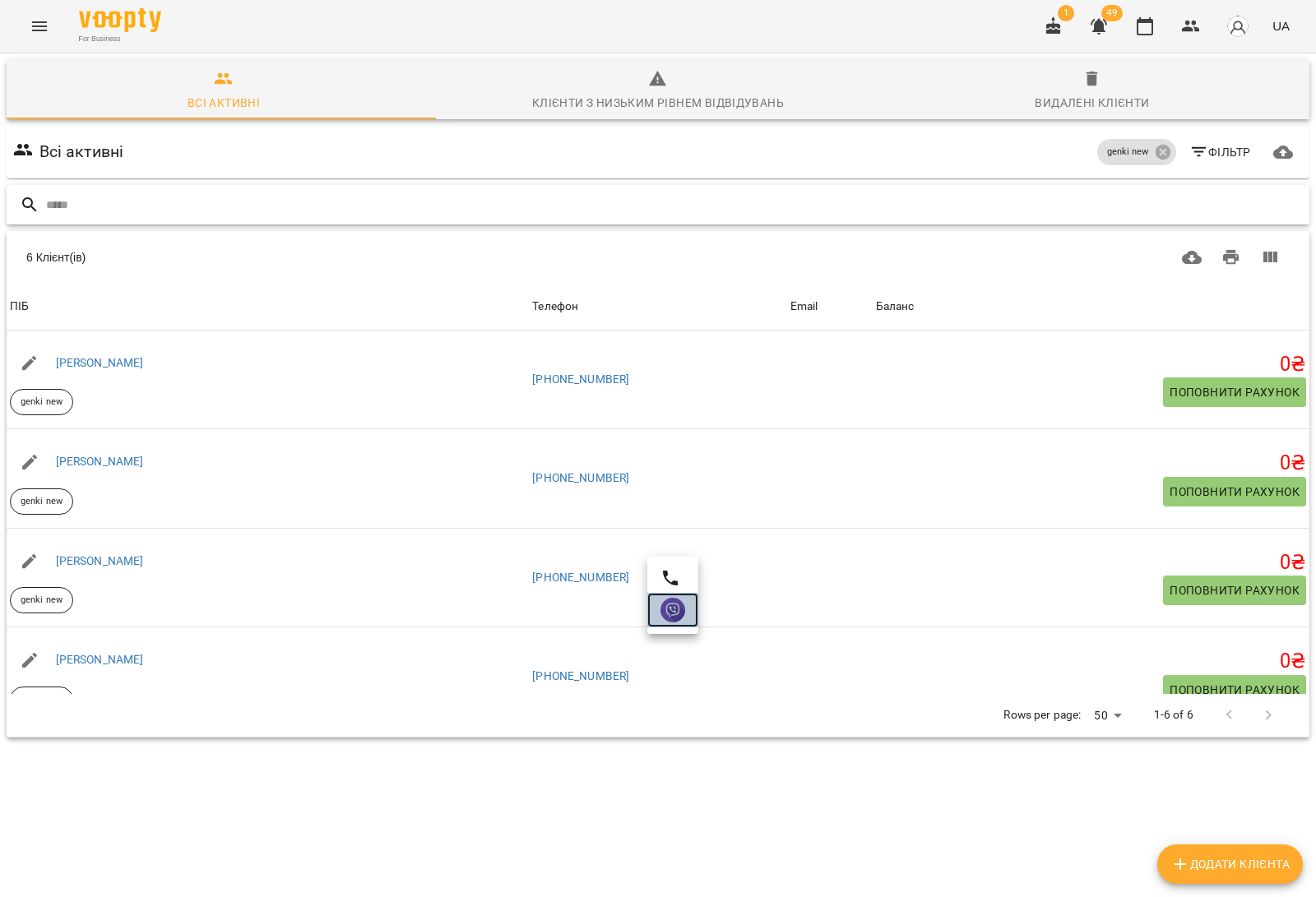
click at [673, 618] on img at bounding box center [672, 609] width 25 height 25
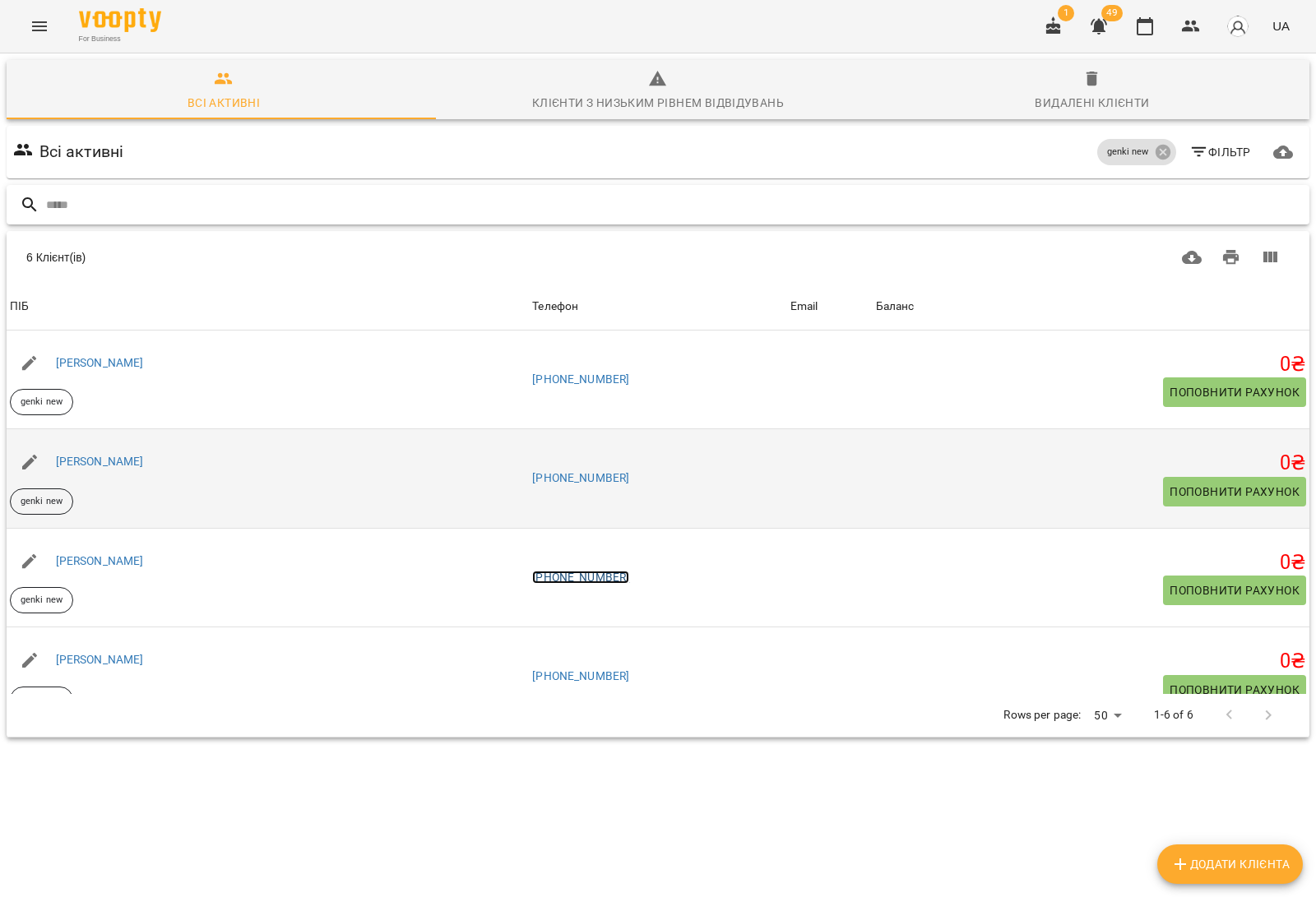
scroll to position [102, 0]
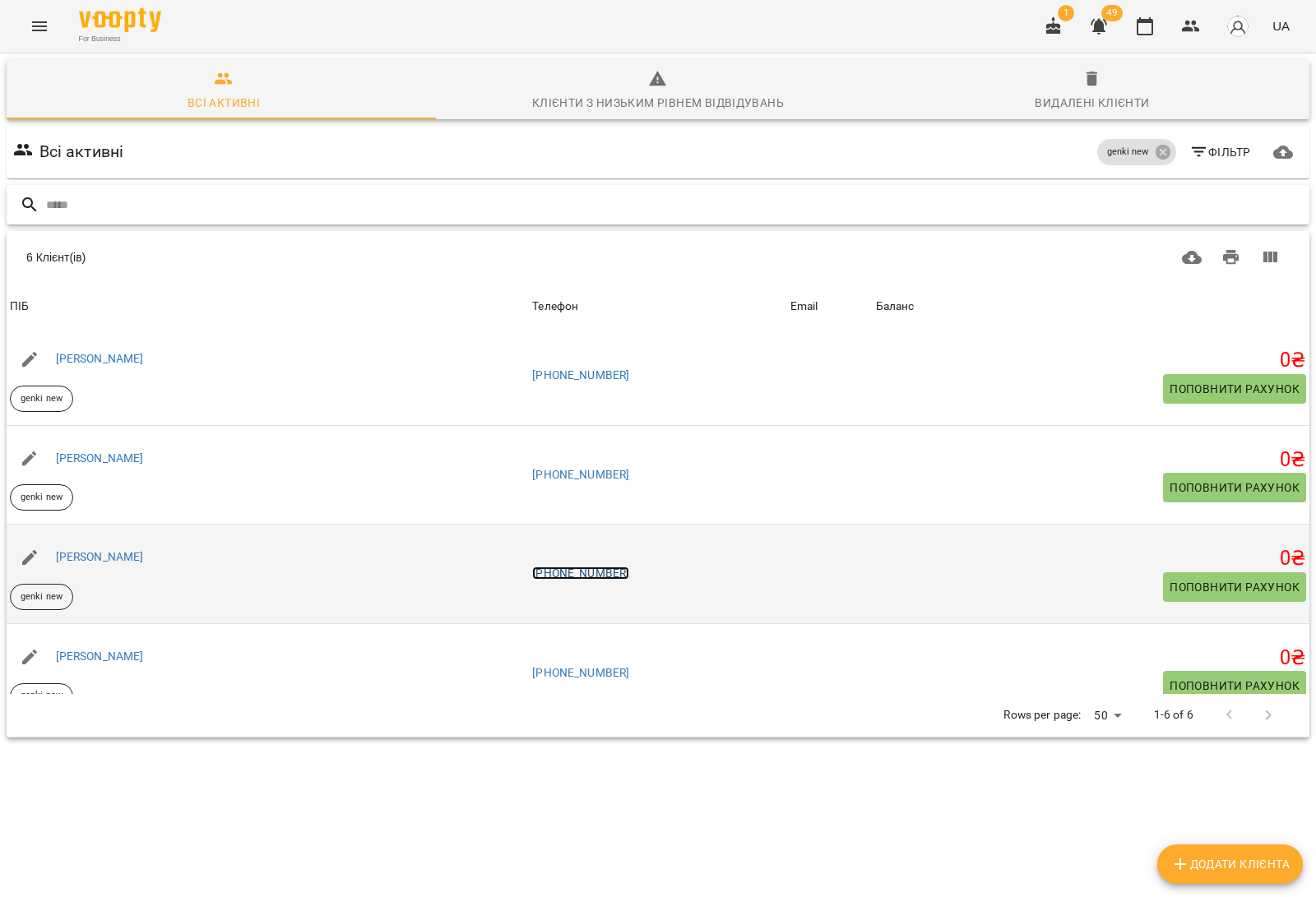
click at [598, 577] on link "[PHONE_NUMBER]" at bounding box center [580, 573] width 97 height 13
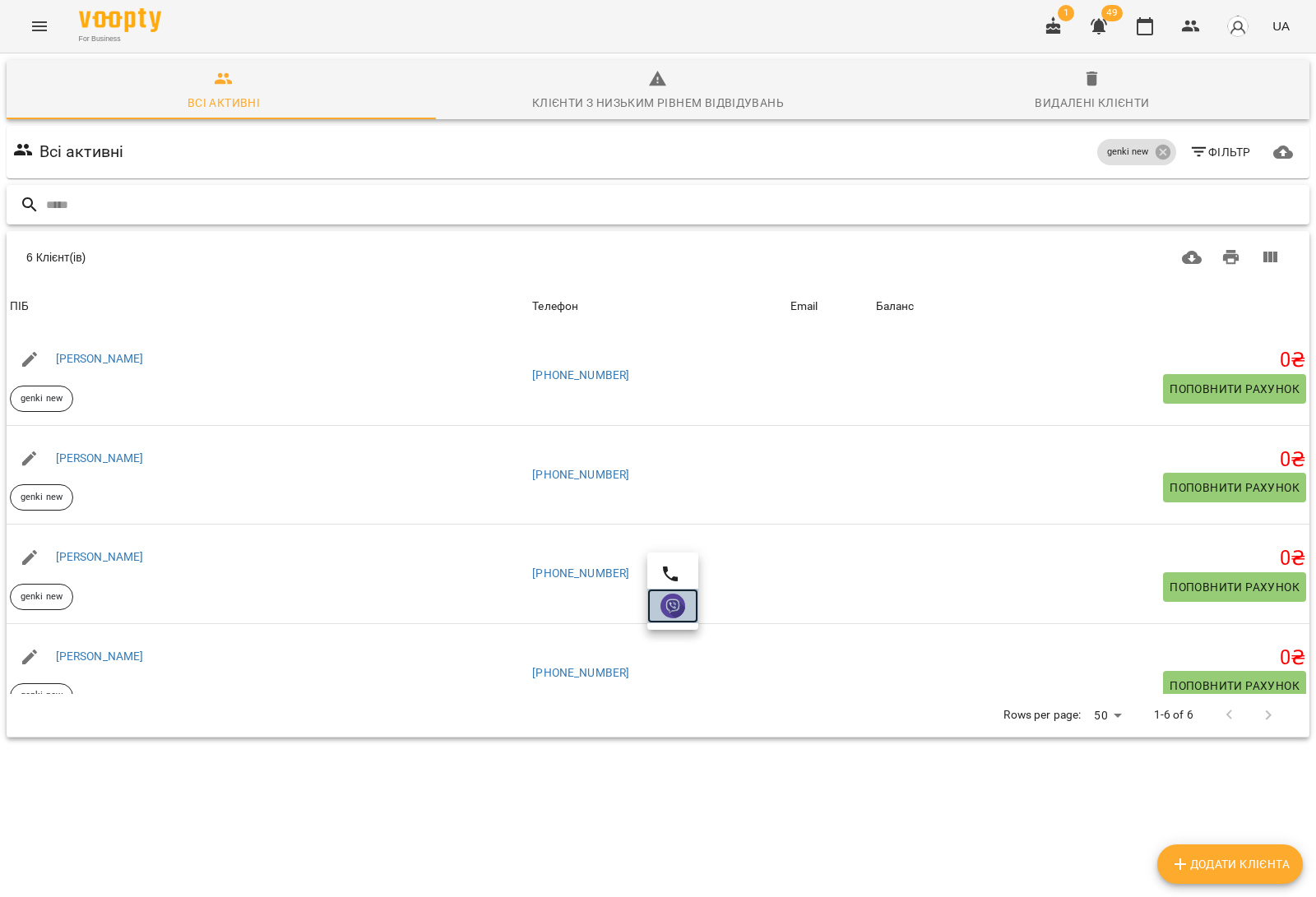
click at [676, 610] on img at bounding box center [672, 606] width 25 height 25
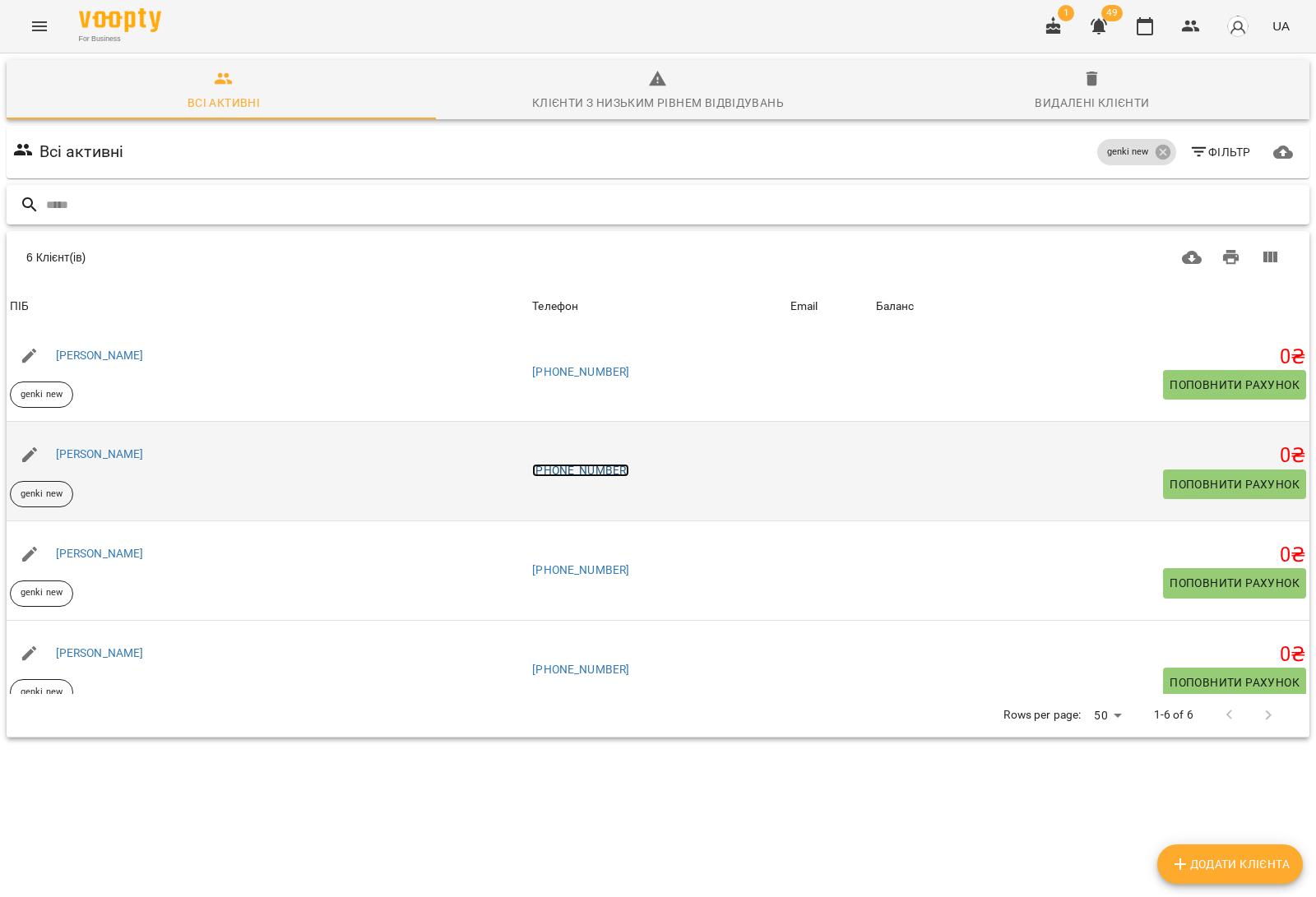
scroll to position [232, 0]
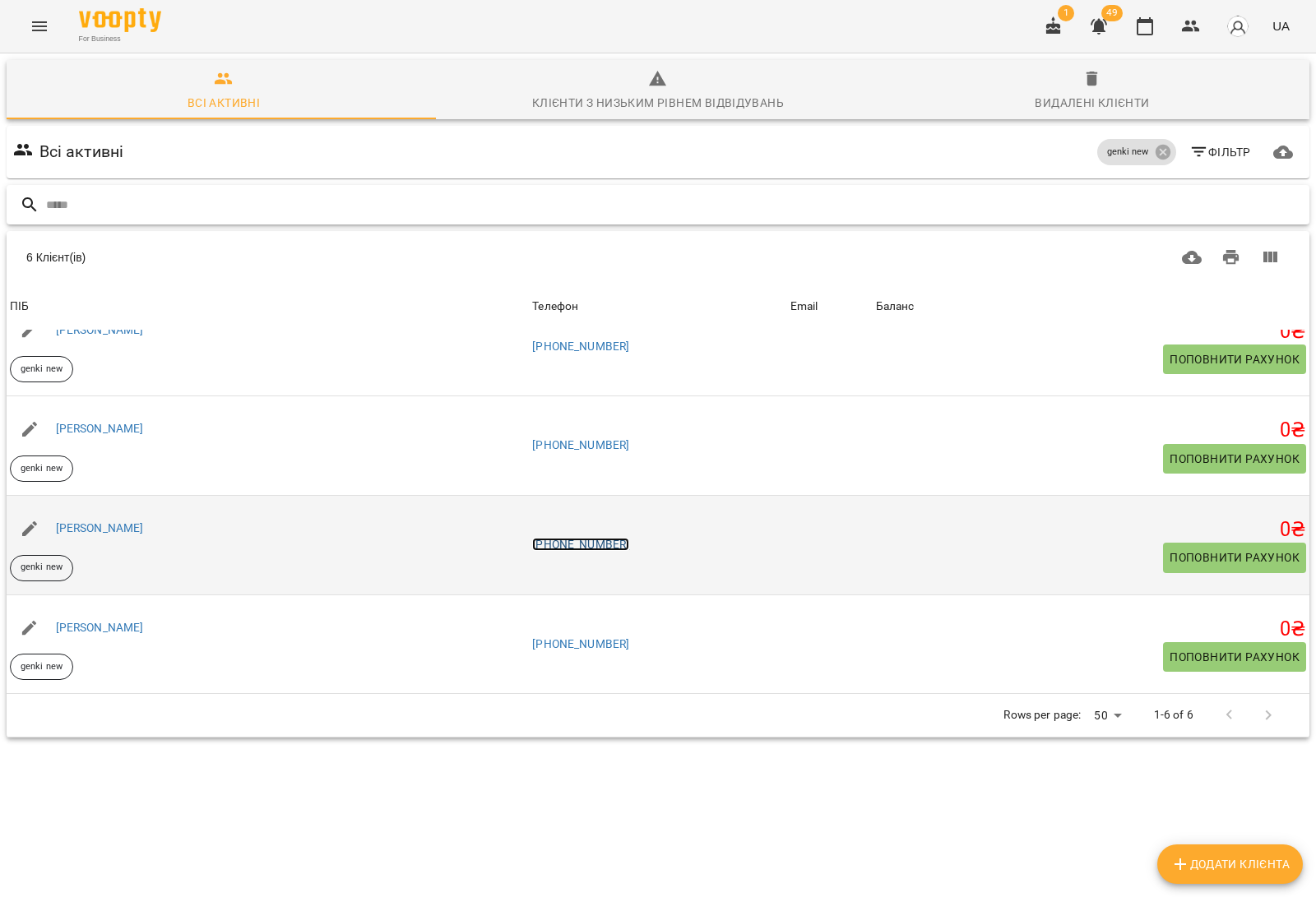
click at [605, 543] on link "[PHONE_NUMBER]" at bounding box center [580, 543] width 97 height 13
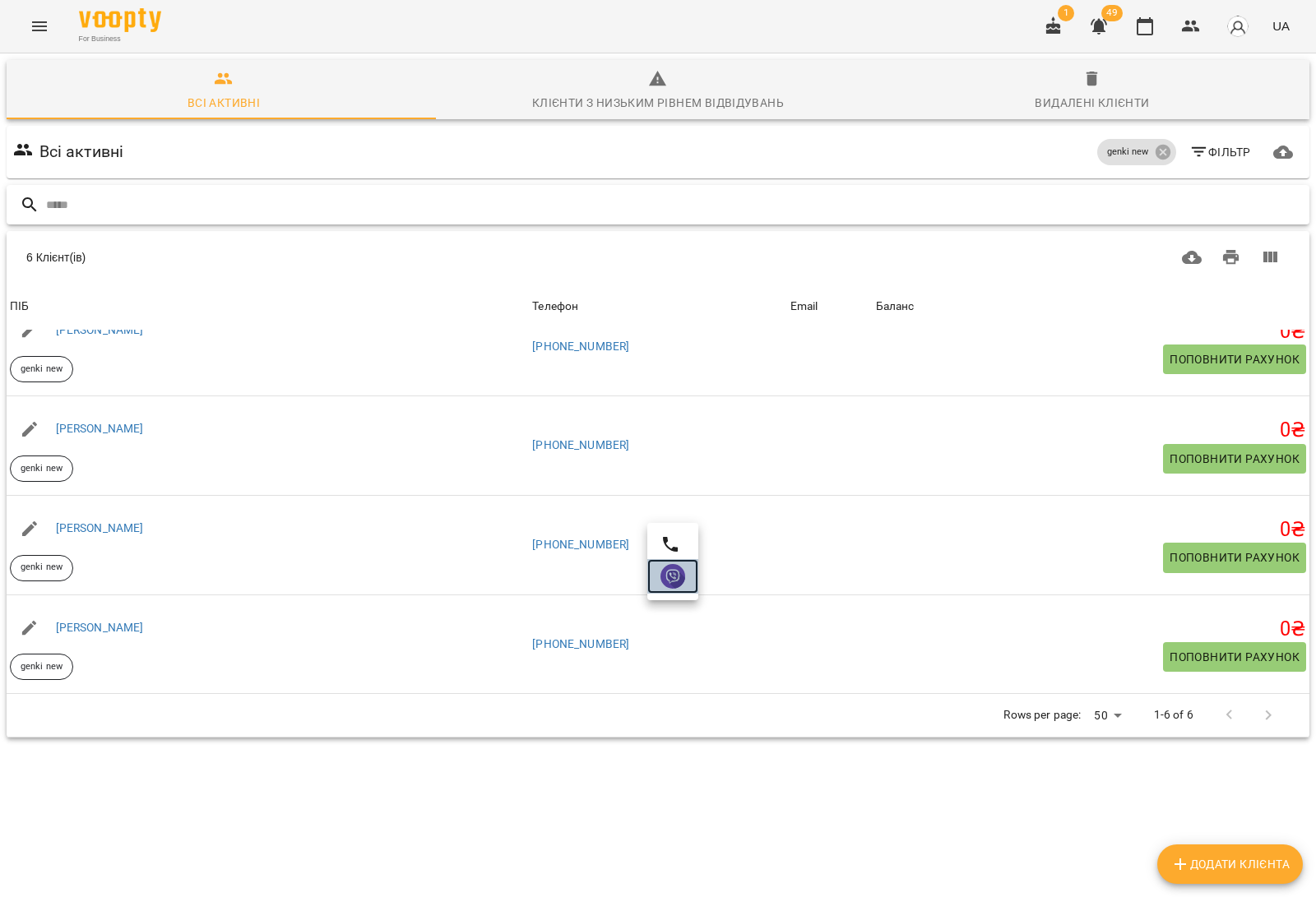
click at [676, 577] on img at bounding box center [672, 575] width 25 height 25
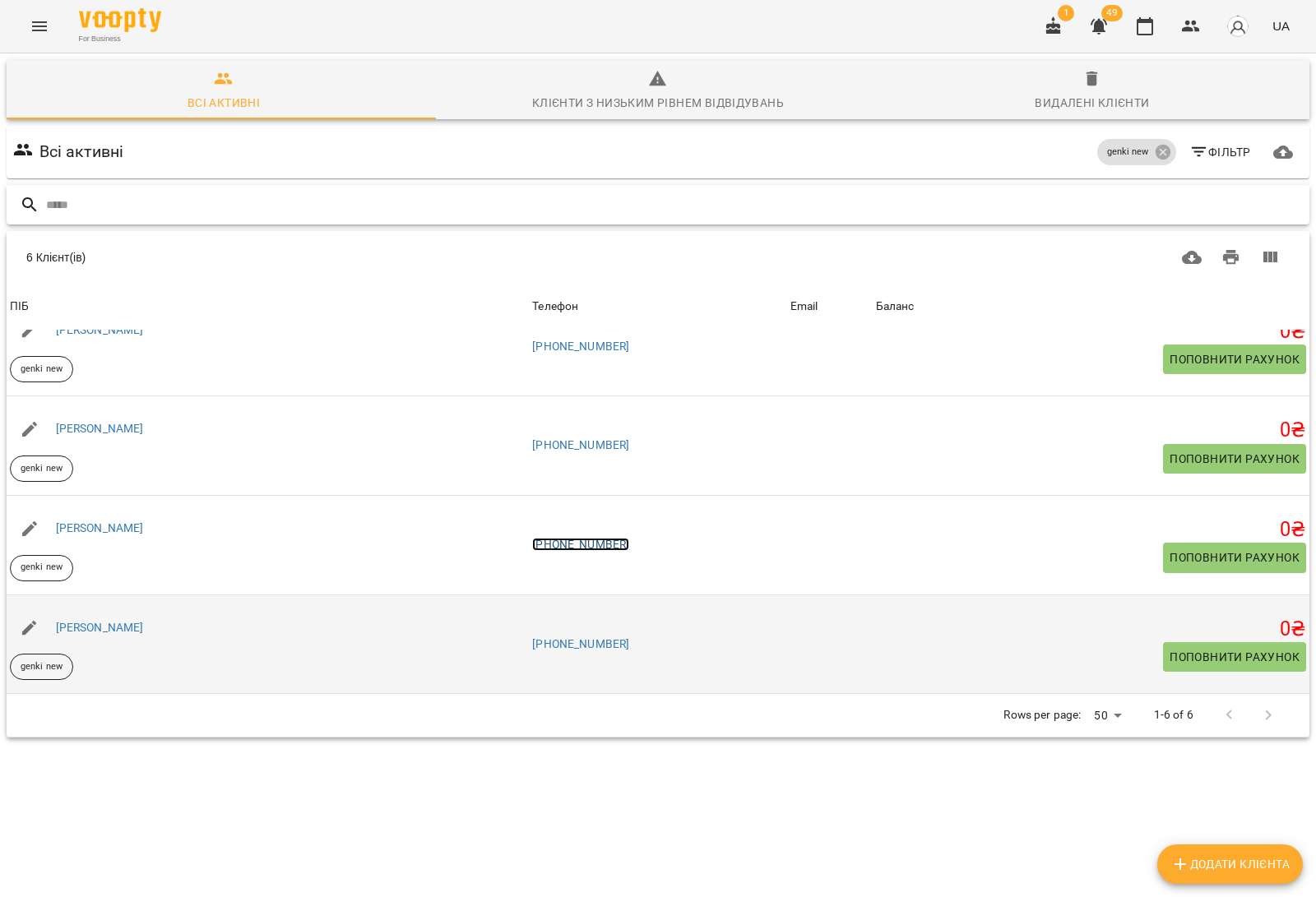
scroll to position [72, 0]
click at [596, 637] on link "[PHONE_NUMBER]" at bounding box center [580, 643] width 97 height 13
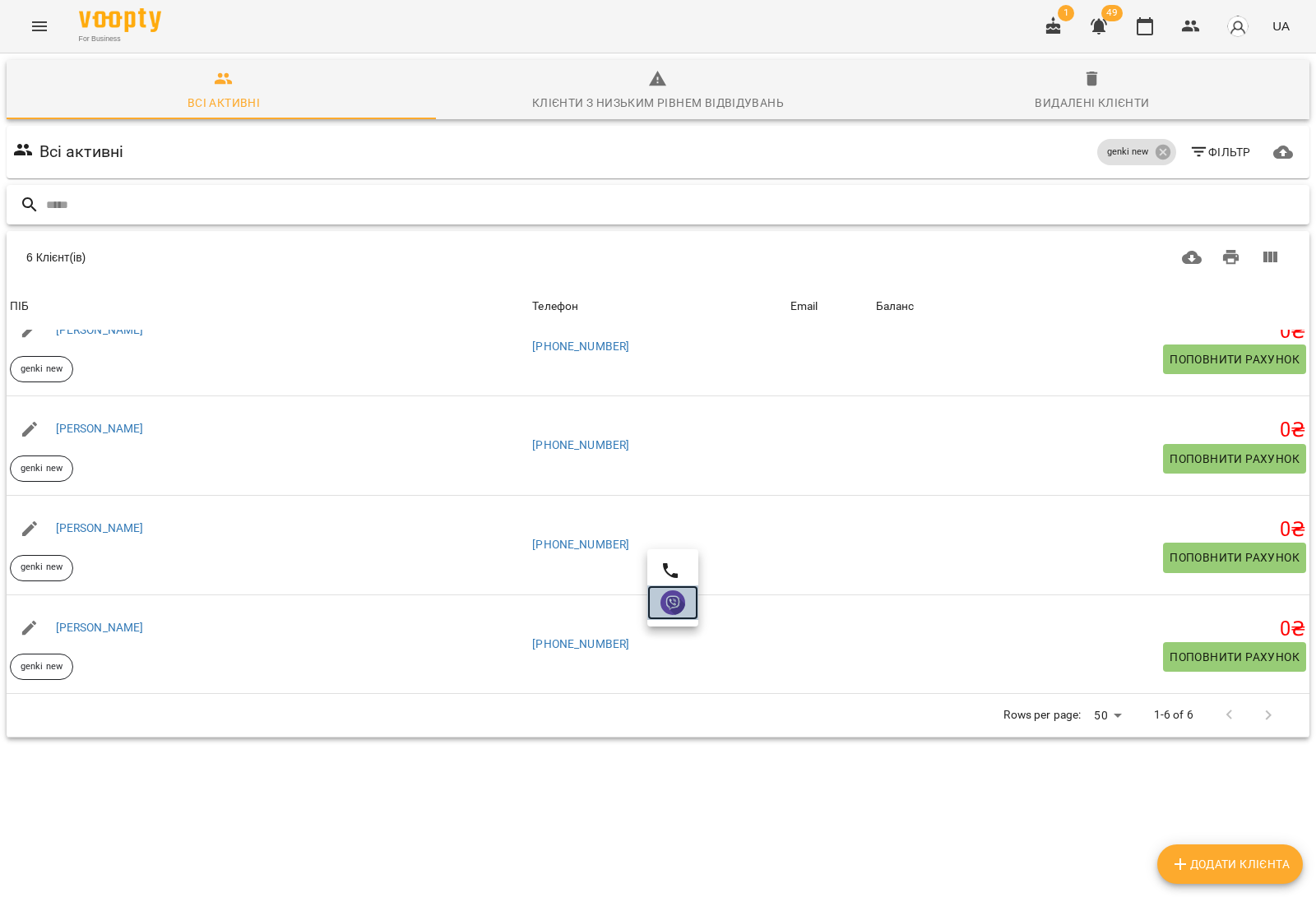
click at [689, 609] on link at bounding box center [673, 603] width 51 height 35
click at [444, 192] on input "text" at bounding box center [674, 206] width 1257 height 27
click at [1154, 144] on icon at bounding box center [1162, 152] width 15 height 15
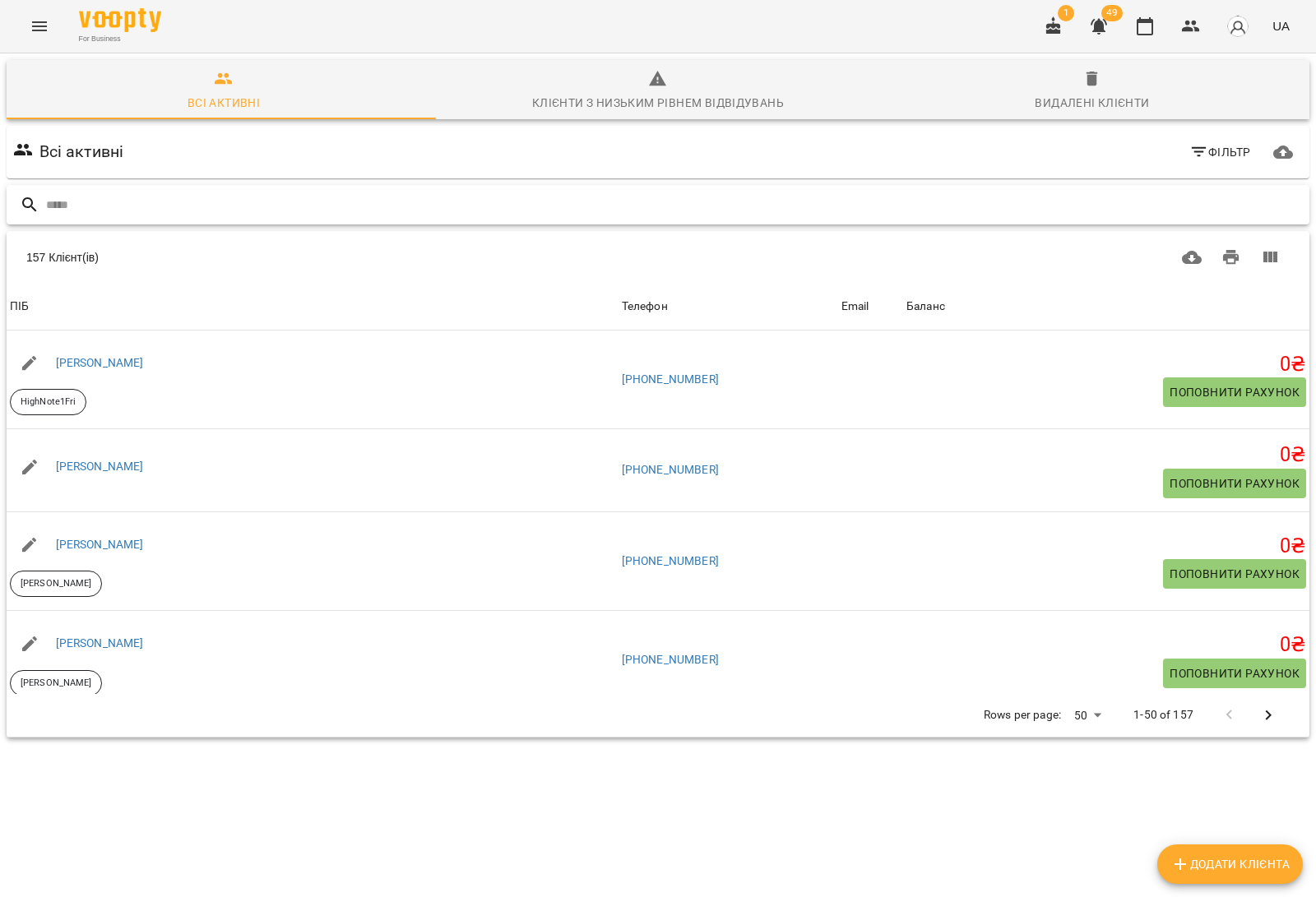
click at [423, 192] on input "text" at bounding box center [674, 206] width 1257 height 27
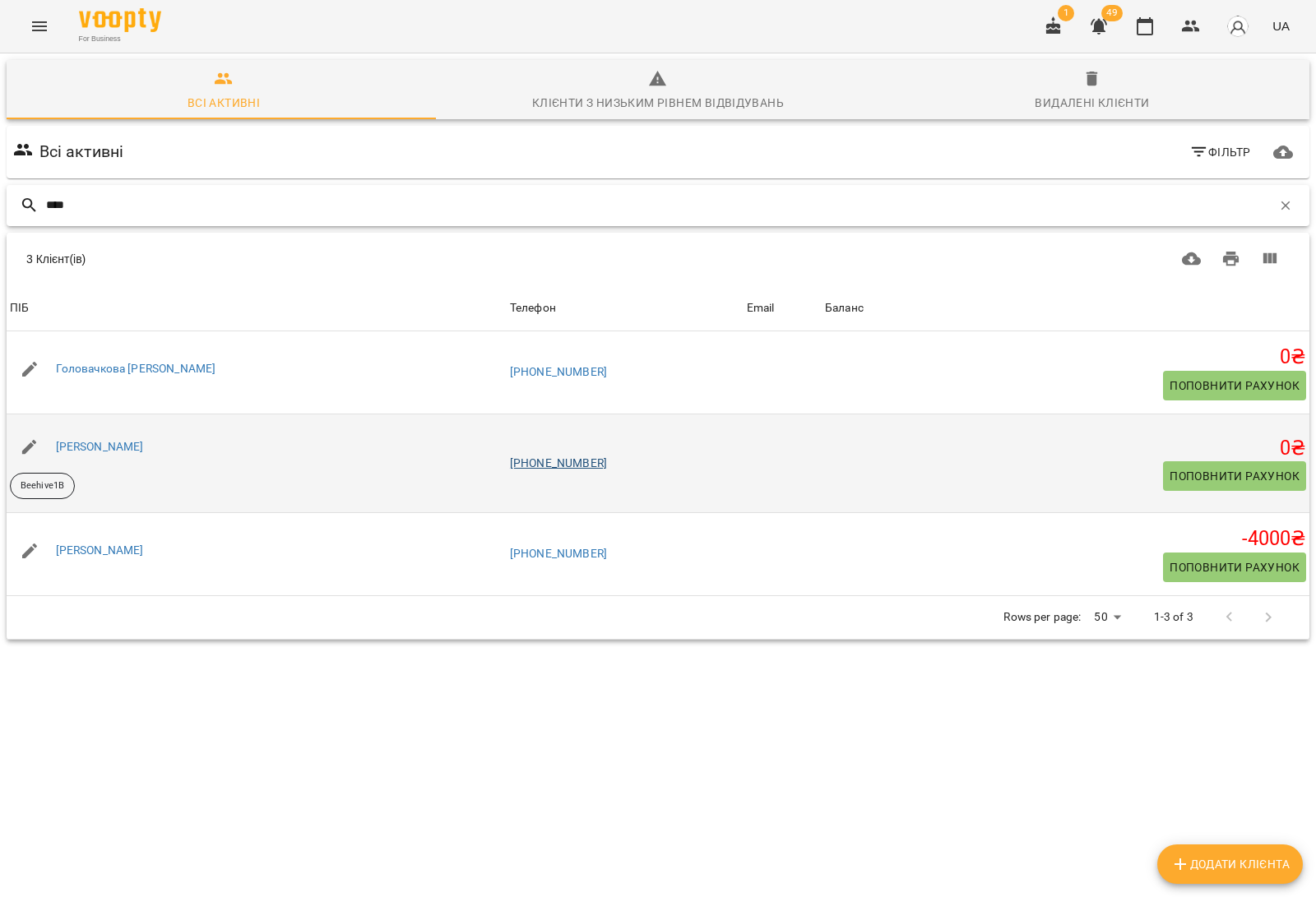
type input "****"
click at [564, 456] on link "[PHONE_NUMBER]" at bounding box center [558, 462] width 97 height 13
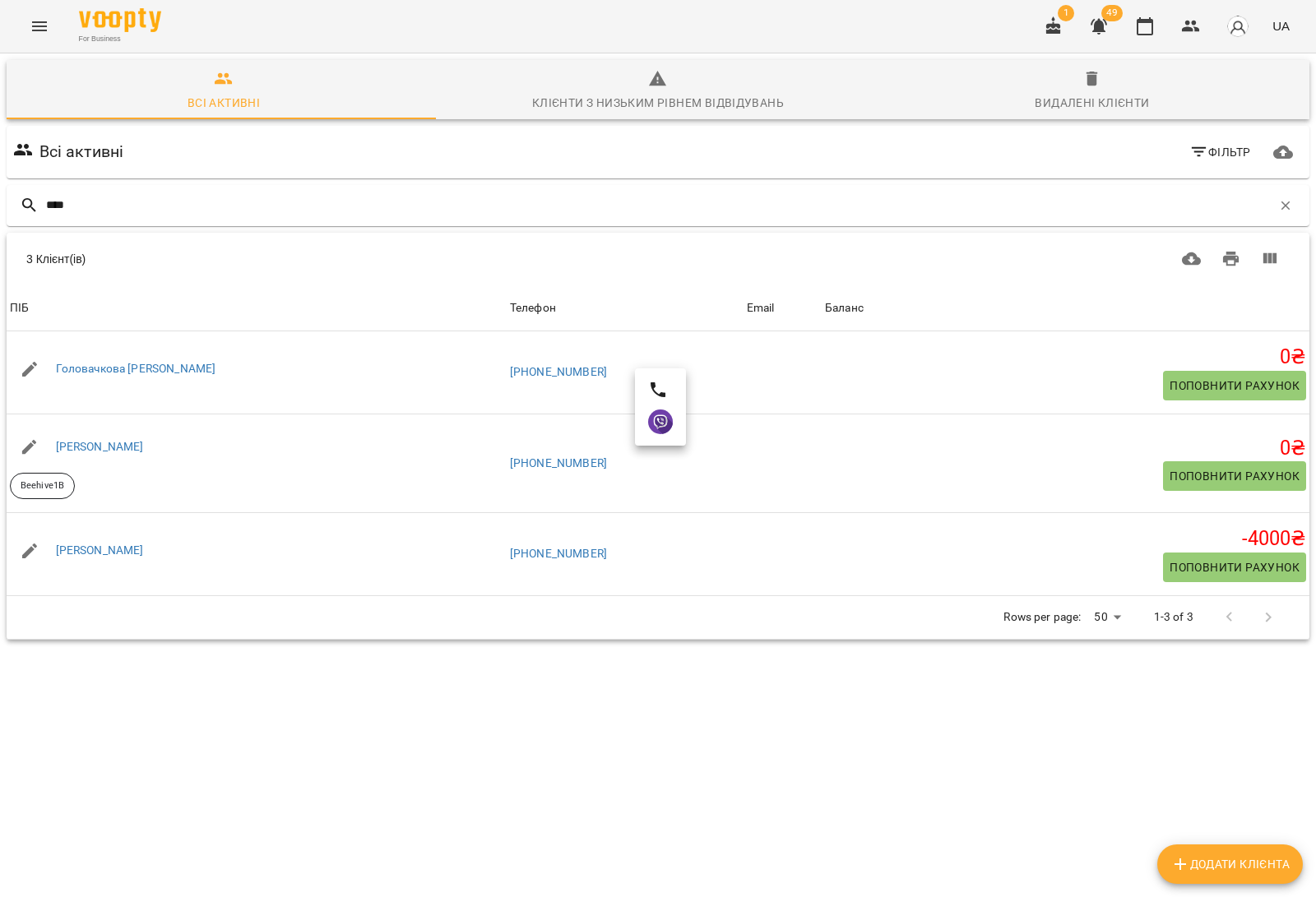
click at [45, 412] on div at bounding box center [658, 448] width 1316 height 897
click at [45, 480] on p "Beehive1B" at bounding box center [42, 486] width 44 height 14
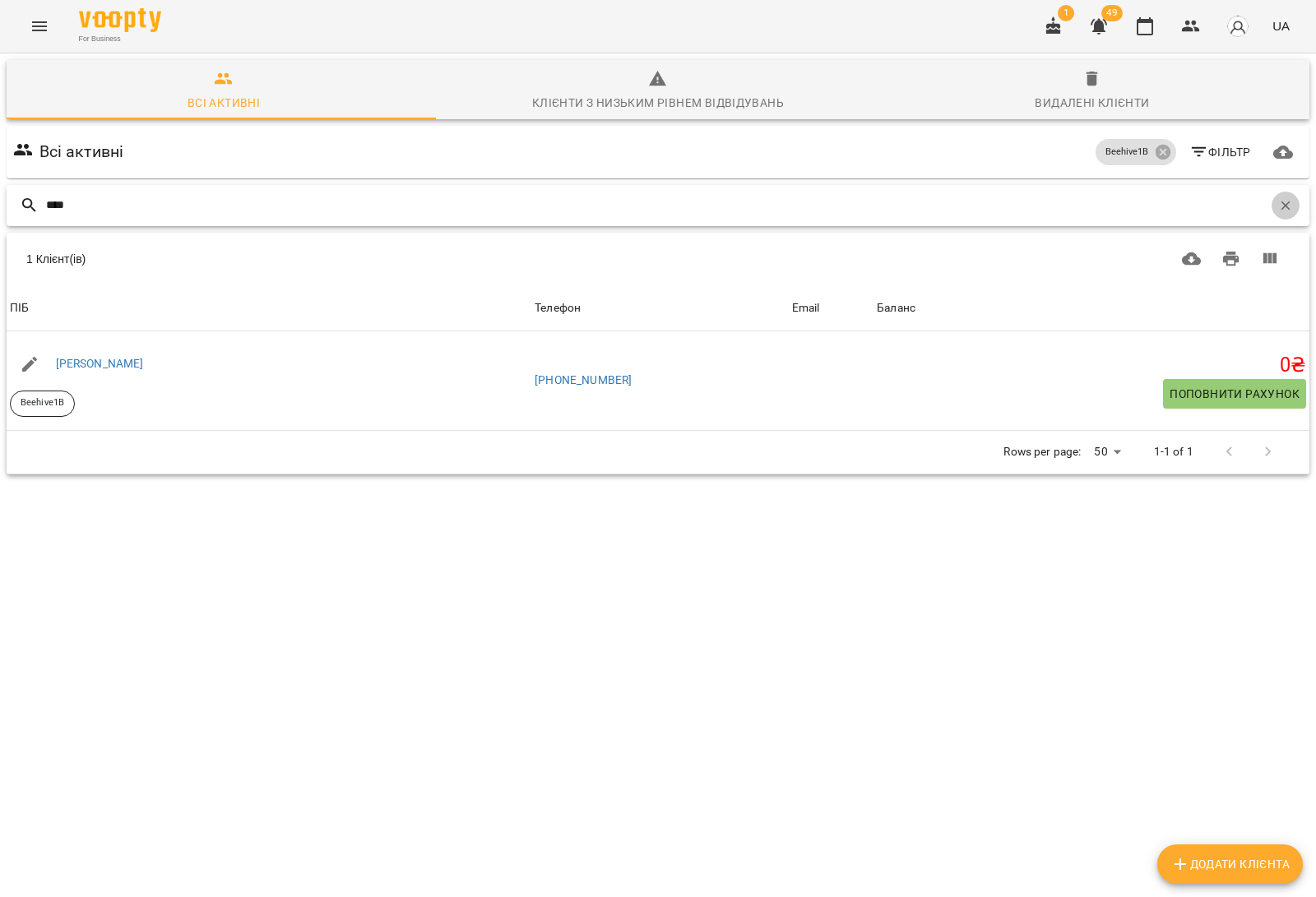
click at [1278, 198] on icon "button" at bounding box center [1285, 206] width 15 height 15
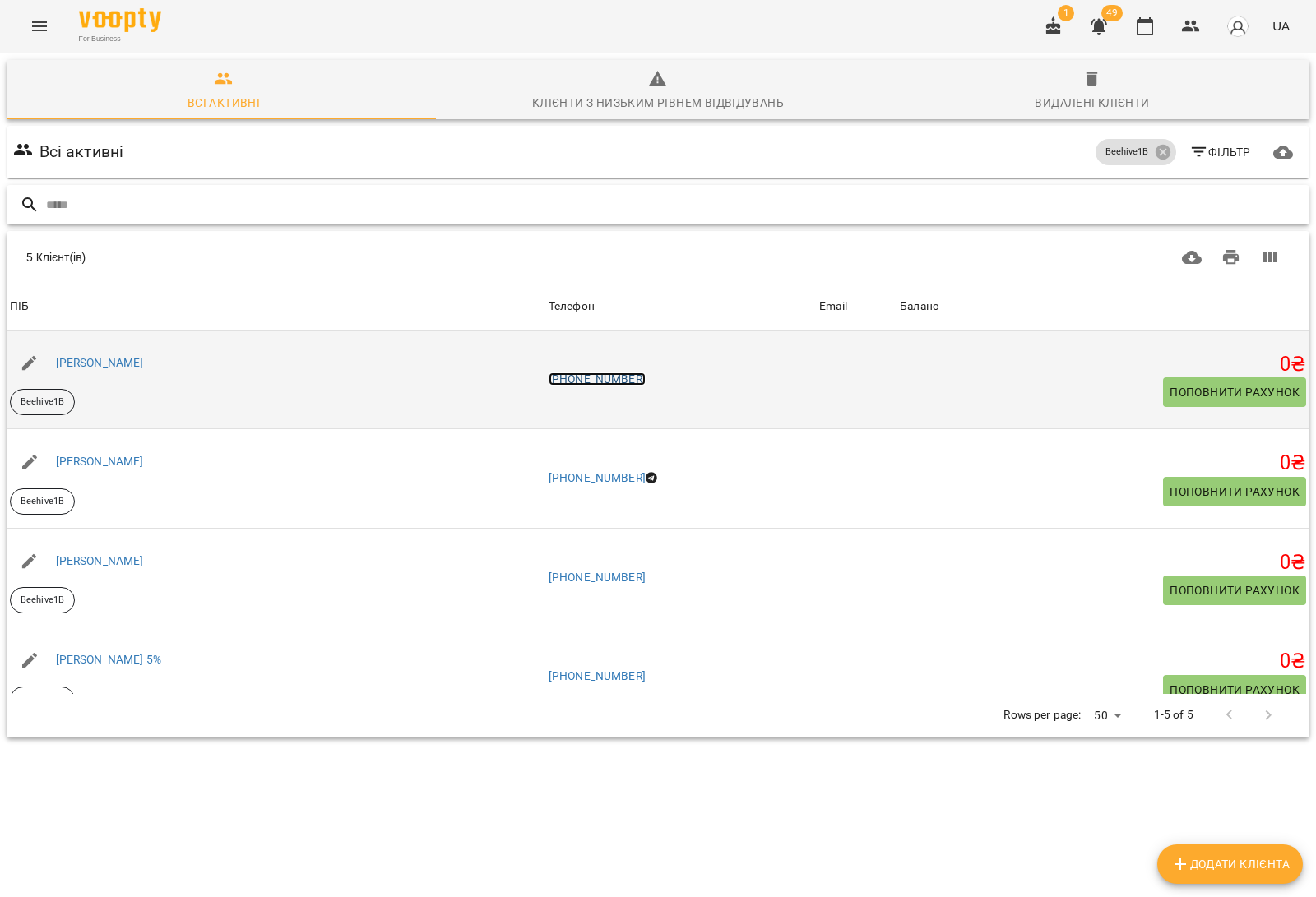
click at [629, 373] on link "[PHONE_NUMBER]" at bounding box center [597, 379] width 97 height 13
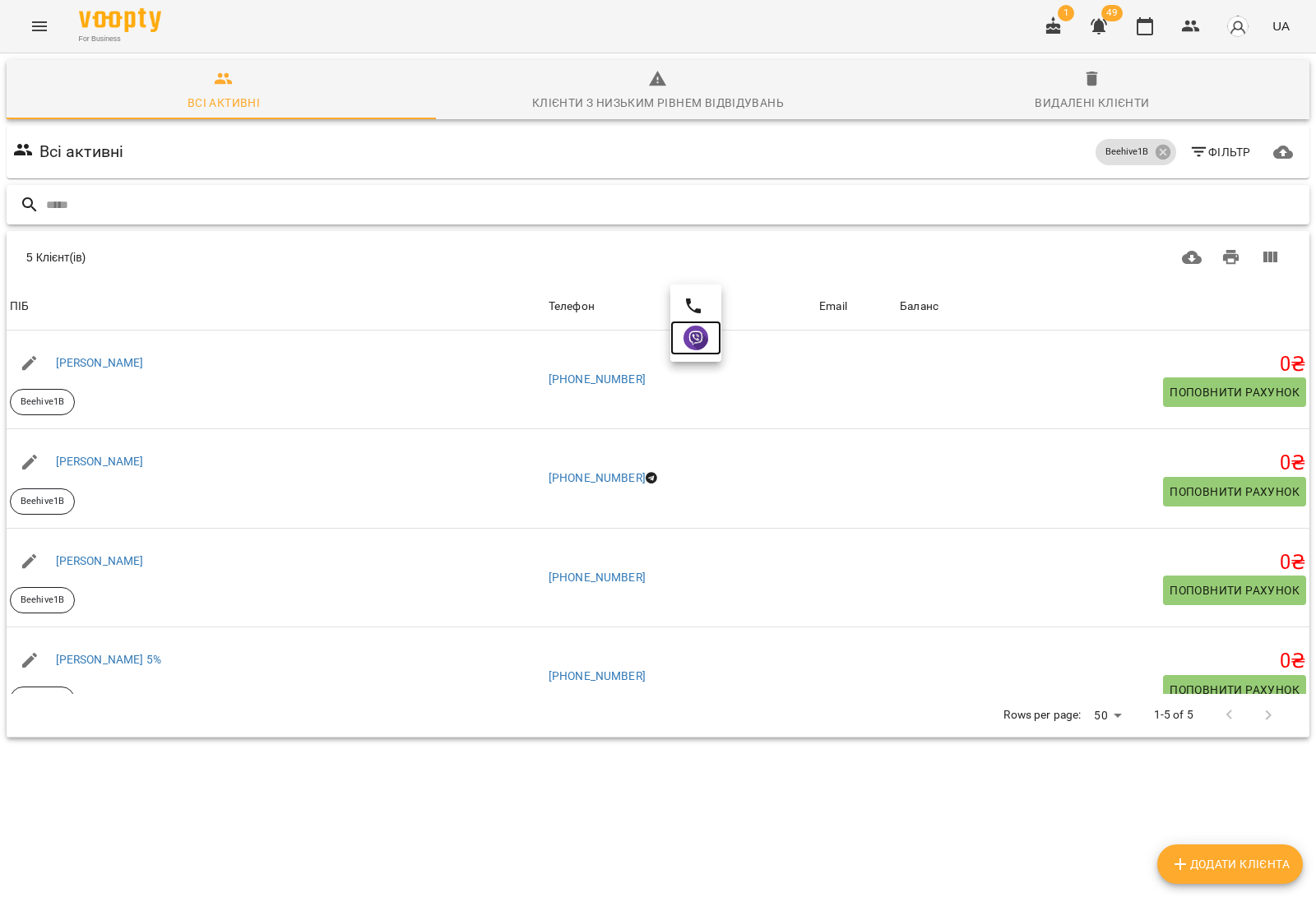
click at [706, 338] on img at bounding box center [695, 337] width 25 height 25
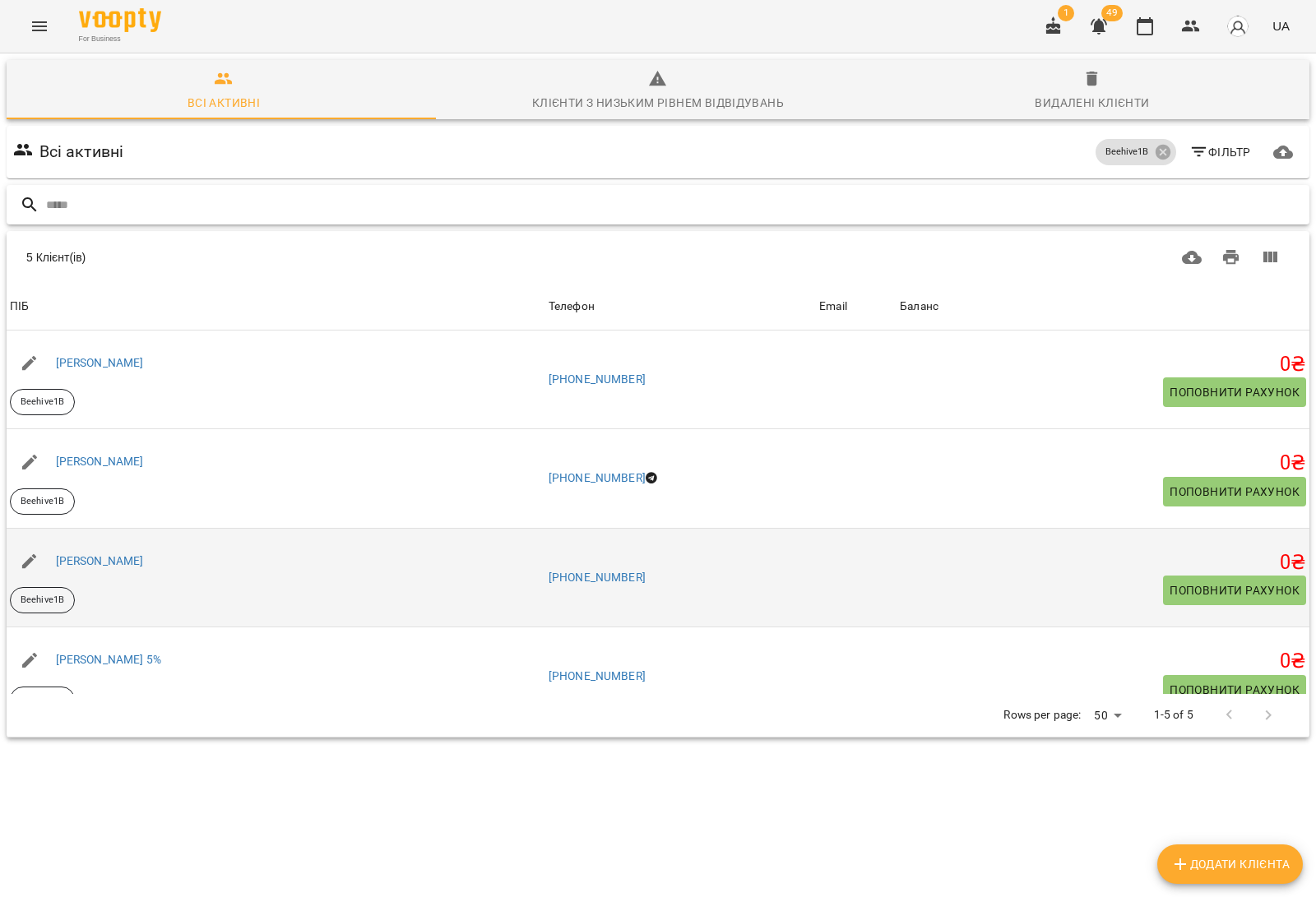
click at [621, 528] on td "[PHONE_NUMBER]" at bounding box center [681, 577] width 271 height 100
click at [626, 570] on link "[PHONE_NUMBER]" at bounding box center [597, 576] width 97 height 13
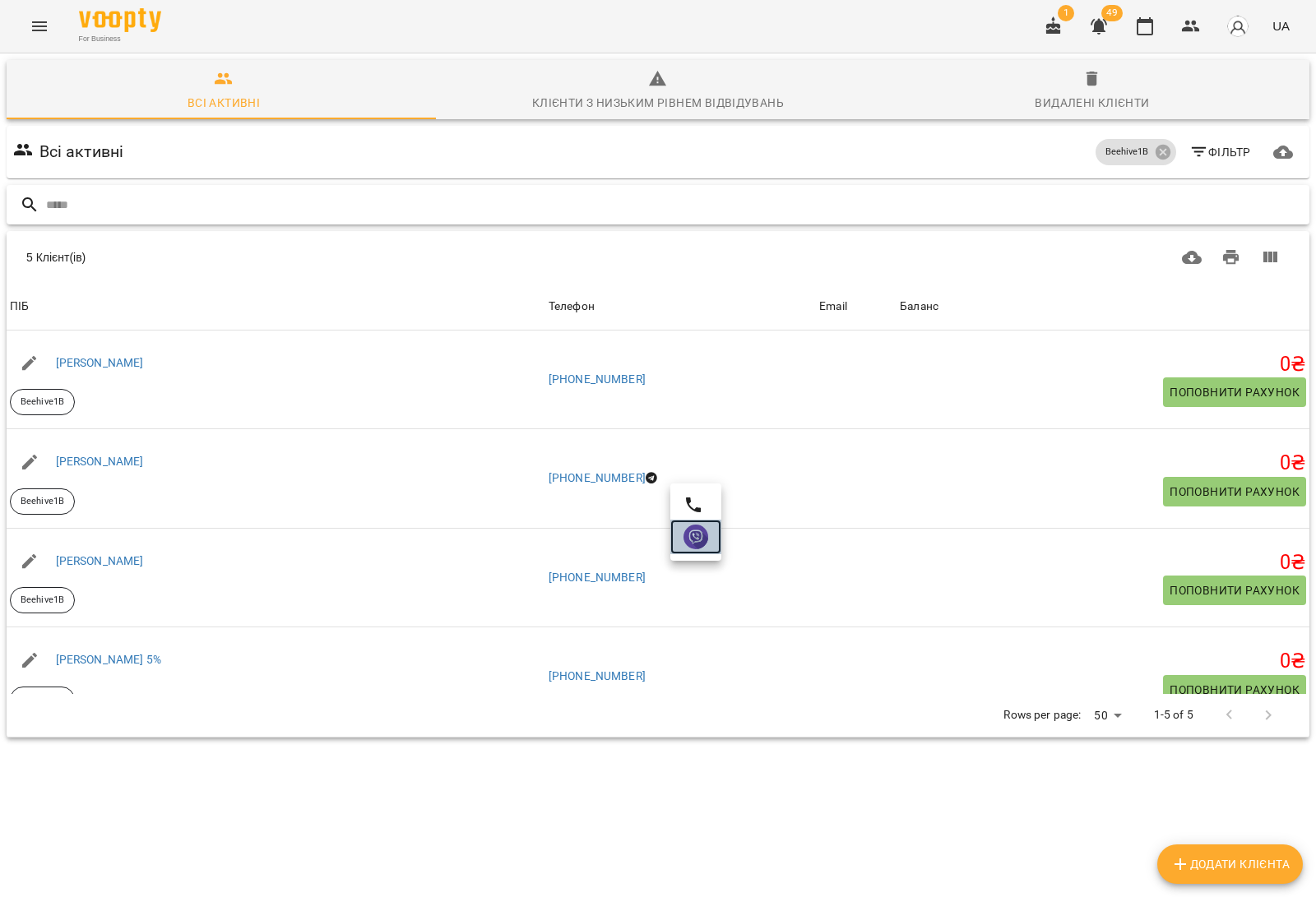
click at [708, 543] on link at bounding box center [695, 537] width 51 height 35
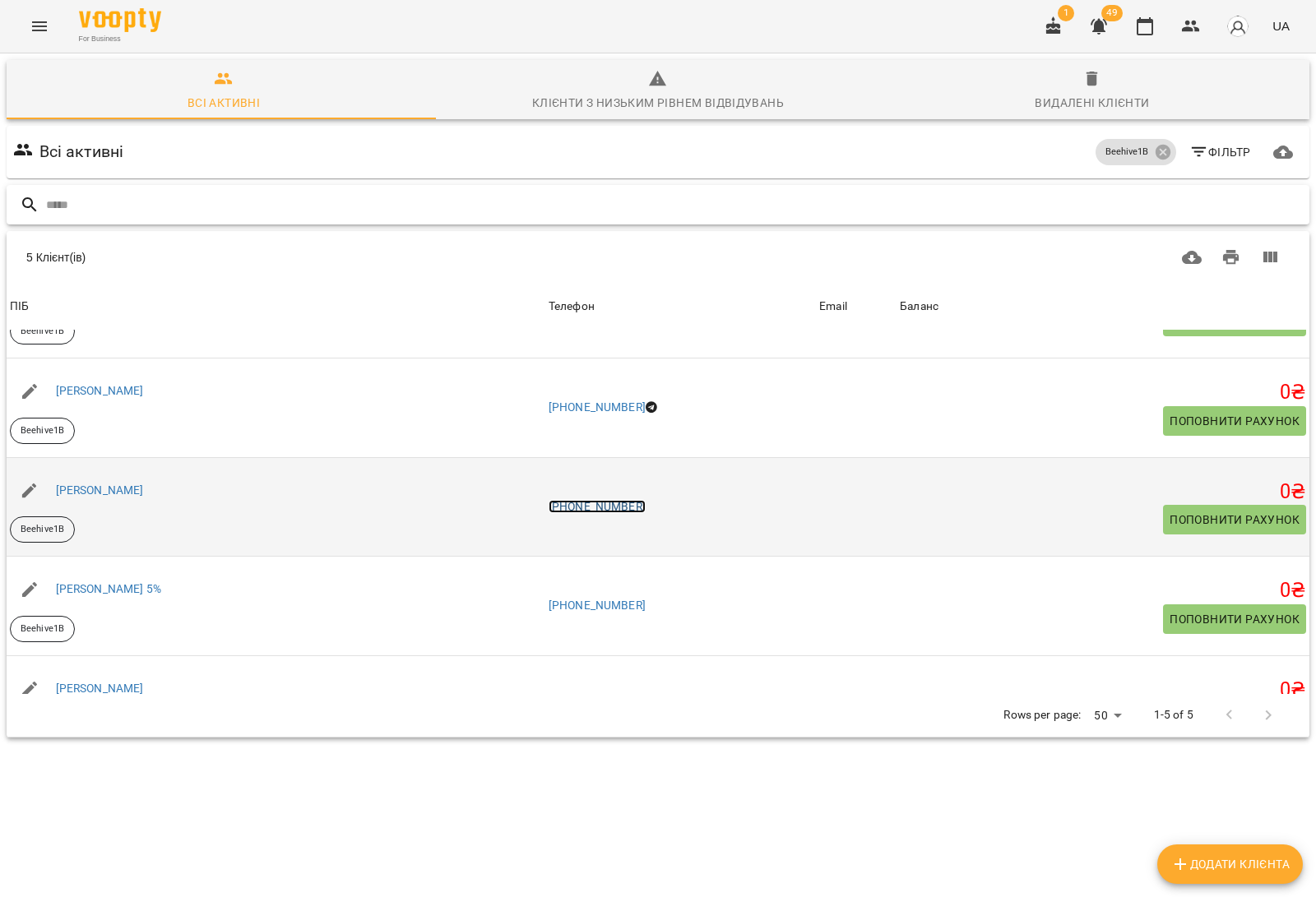
scroll to position [102, 0]
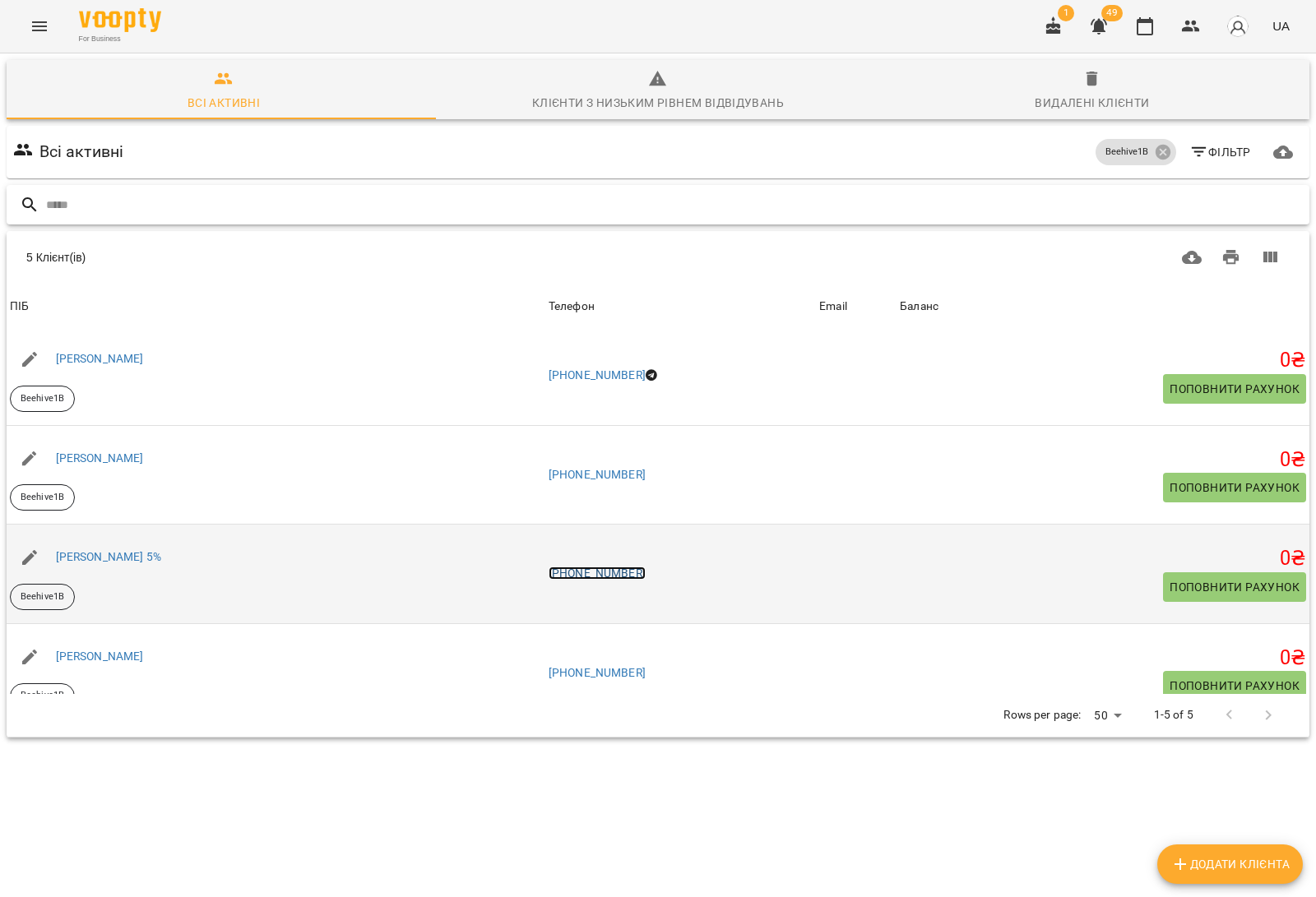
click at [622, 566] on link "[PHONE_NUMBER]" at bounding box center [597, 573] width 97 height 13
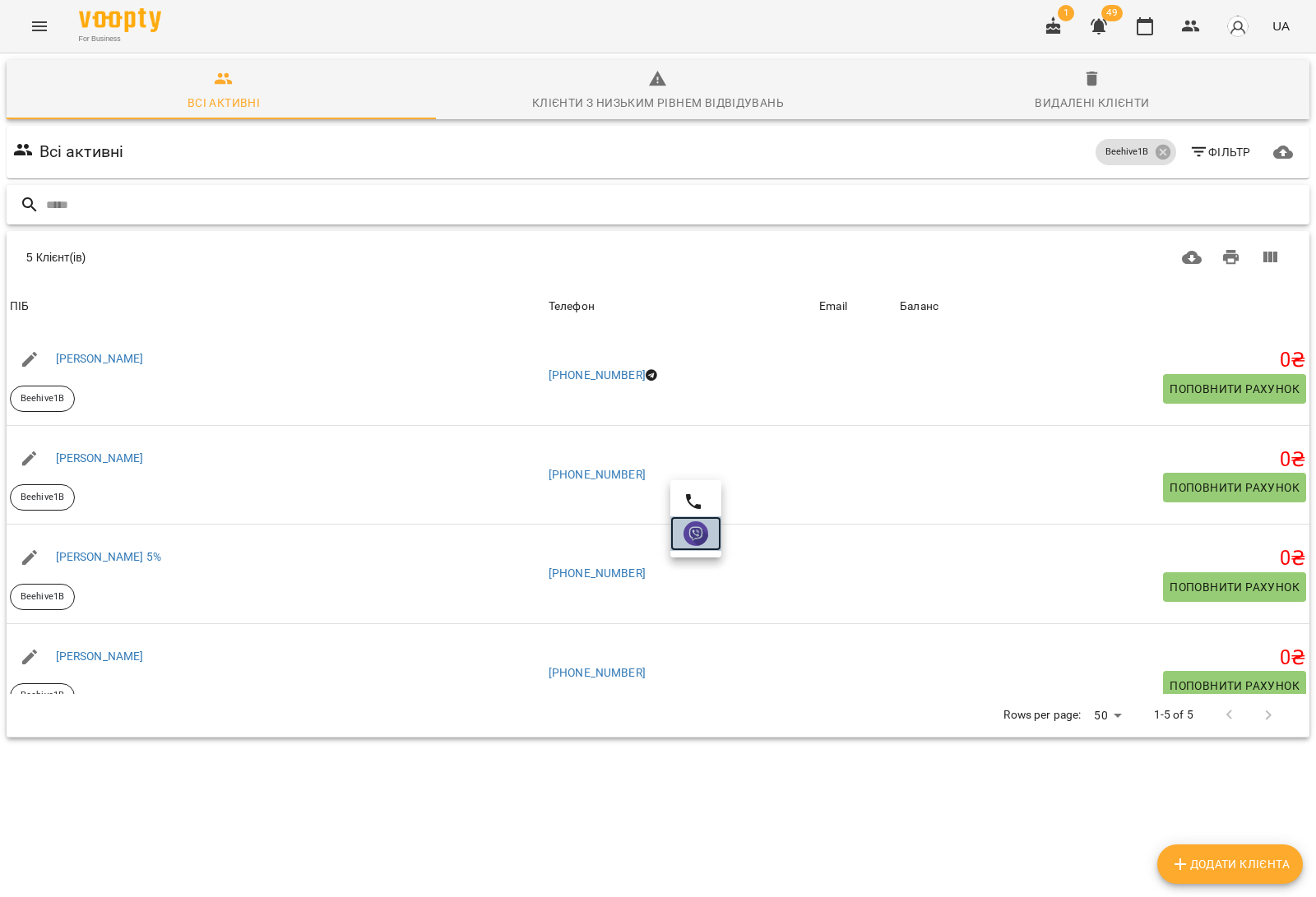
click at [700, 535] on img at bounding box center [695, 533] width 25 height 25
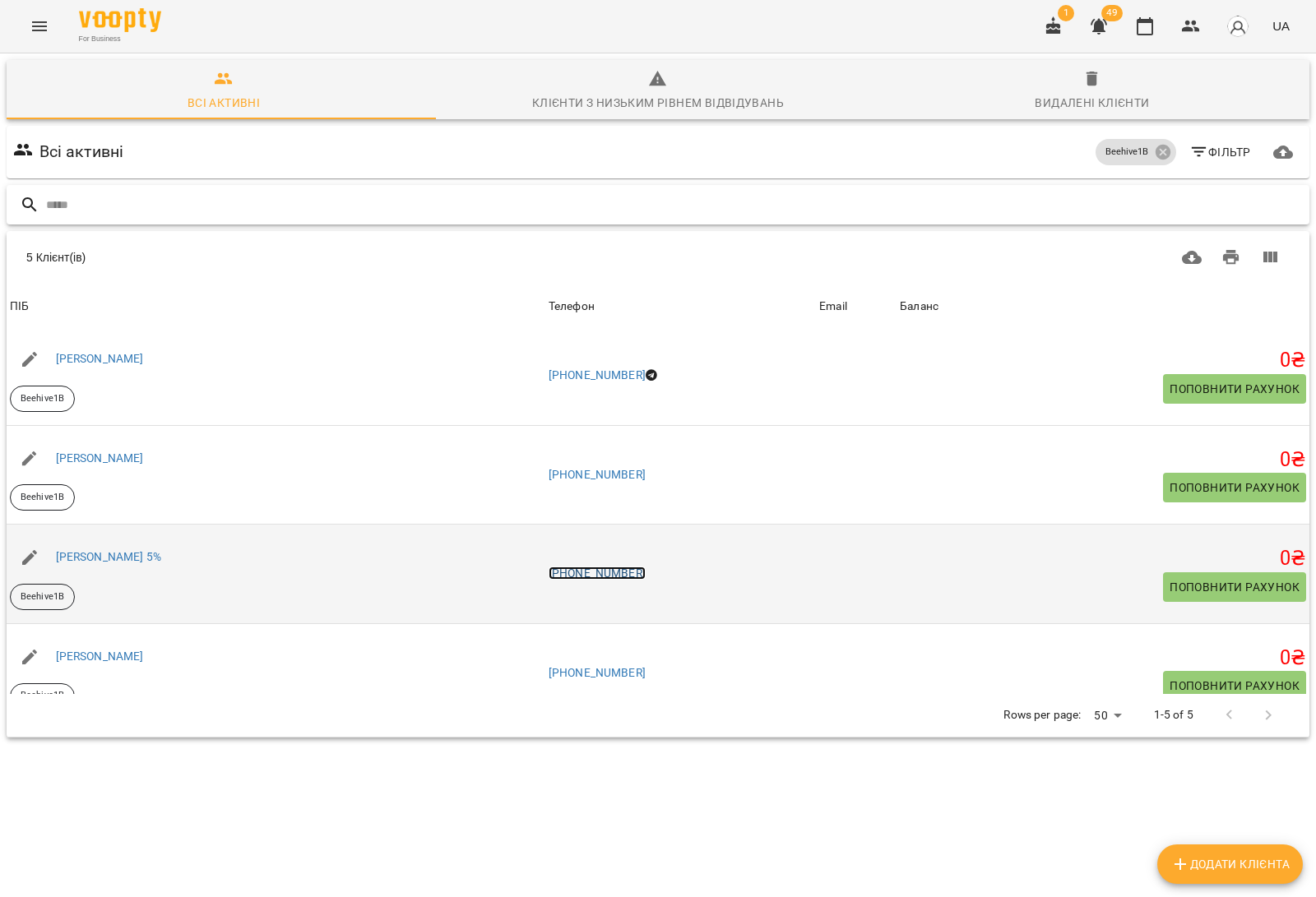
scroll to position [132, 0]
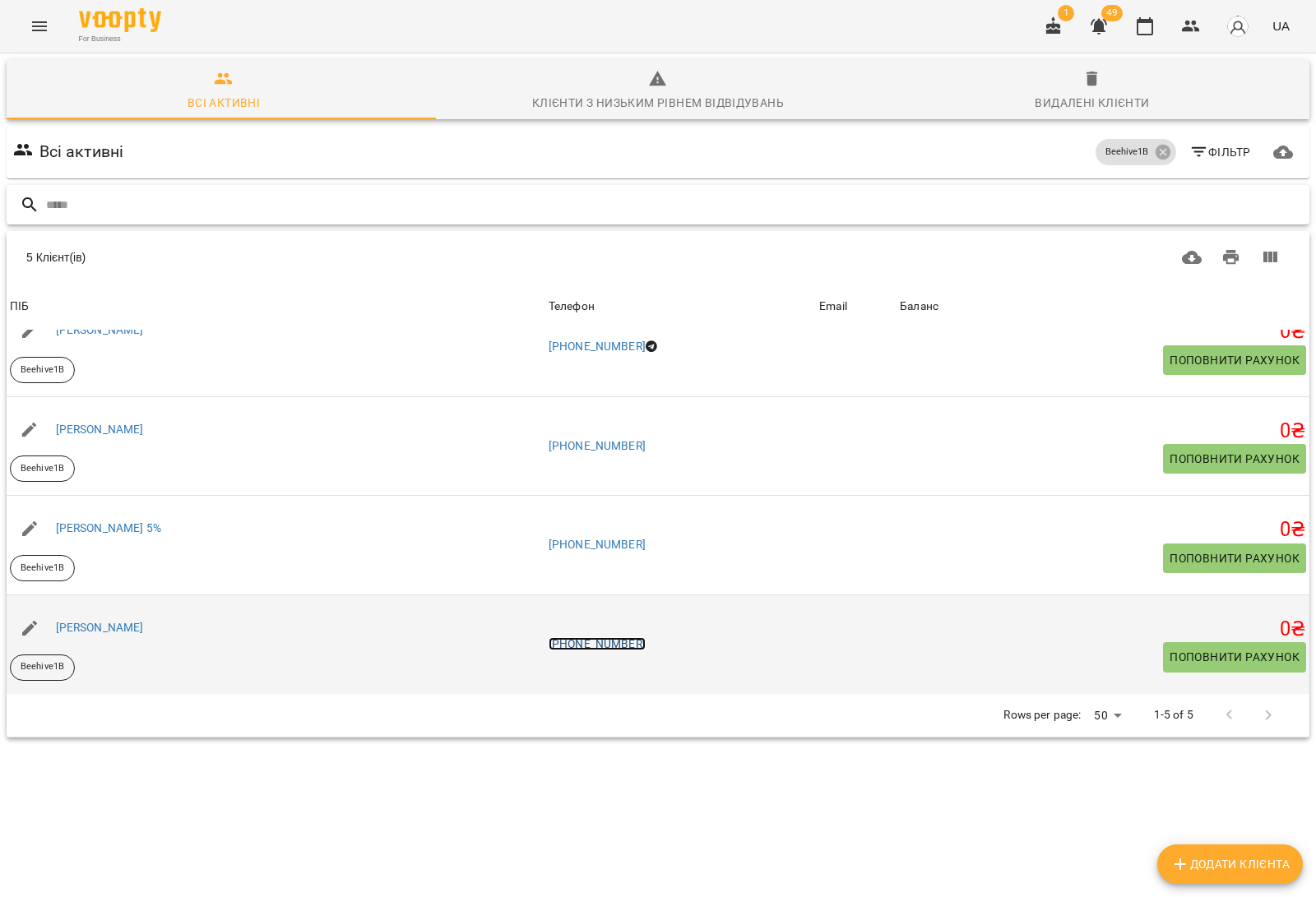
click at [629, 637] on link "[PHONE_NUMBER]" at bounding box center [597, 643] width 97 height 13
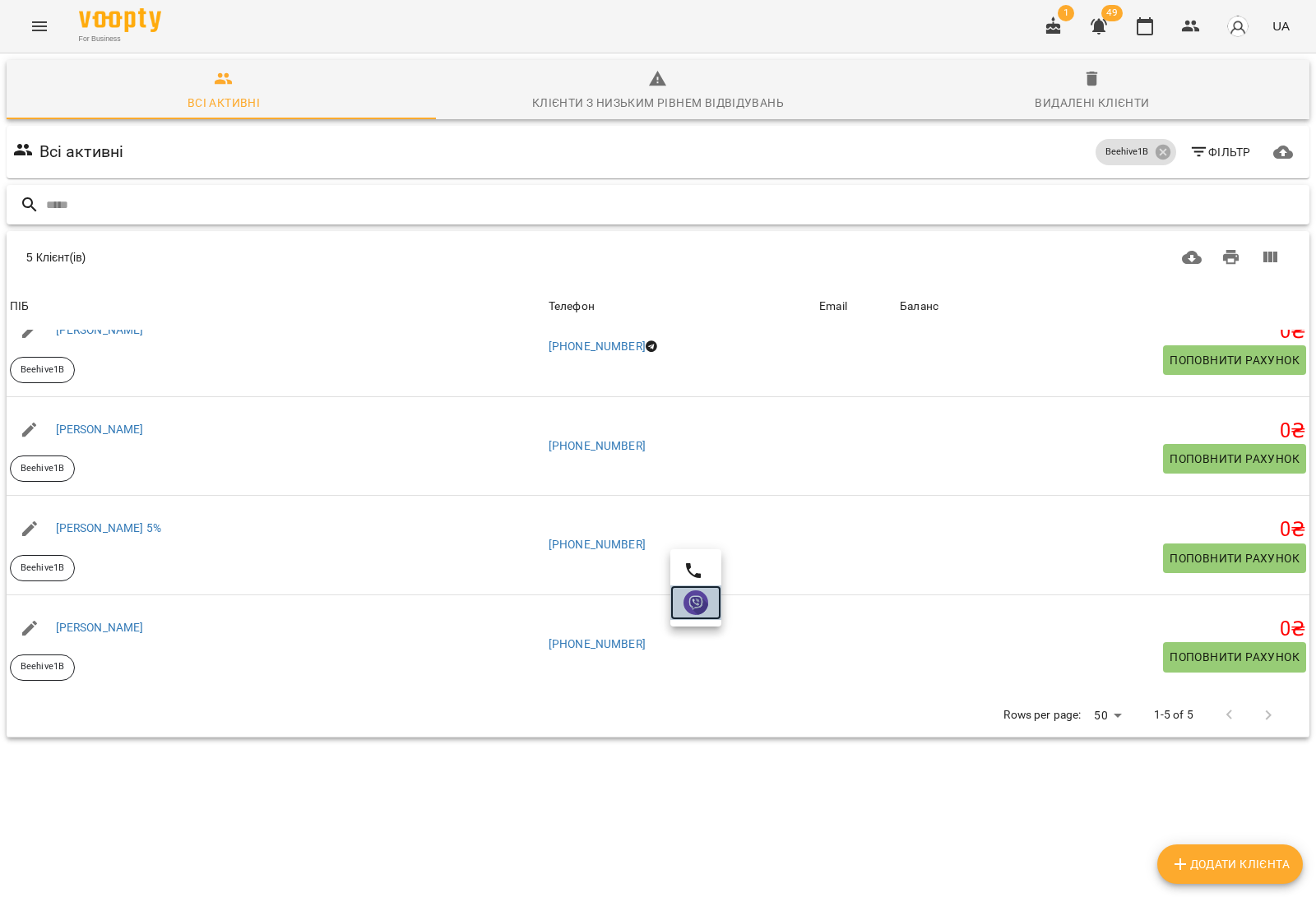
click at [695, 604] on img at bounding box center [695, 602] width 25 height 25
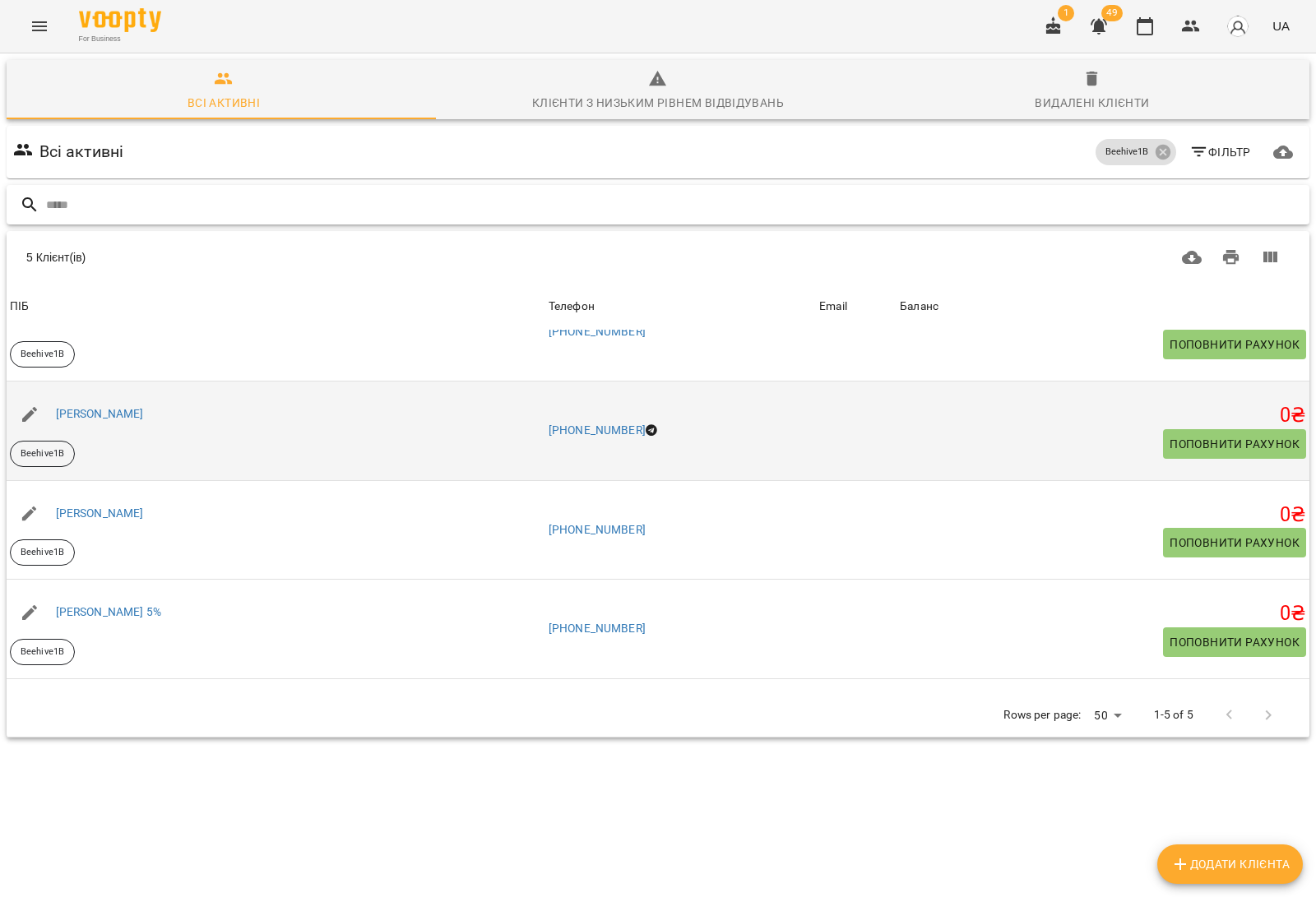
scroll to position [0, 0]
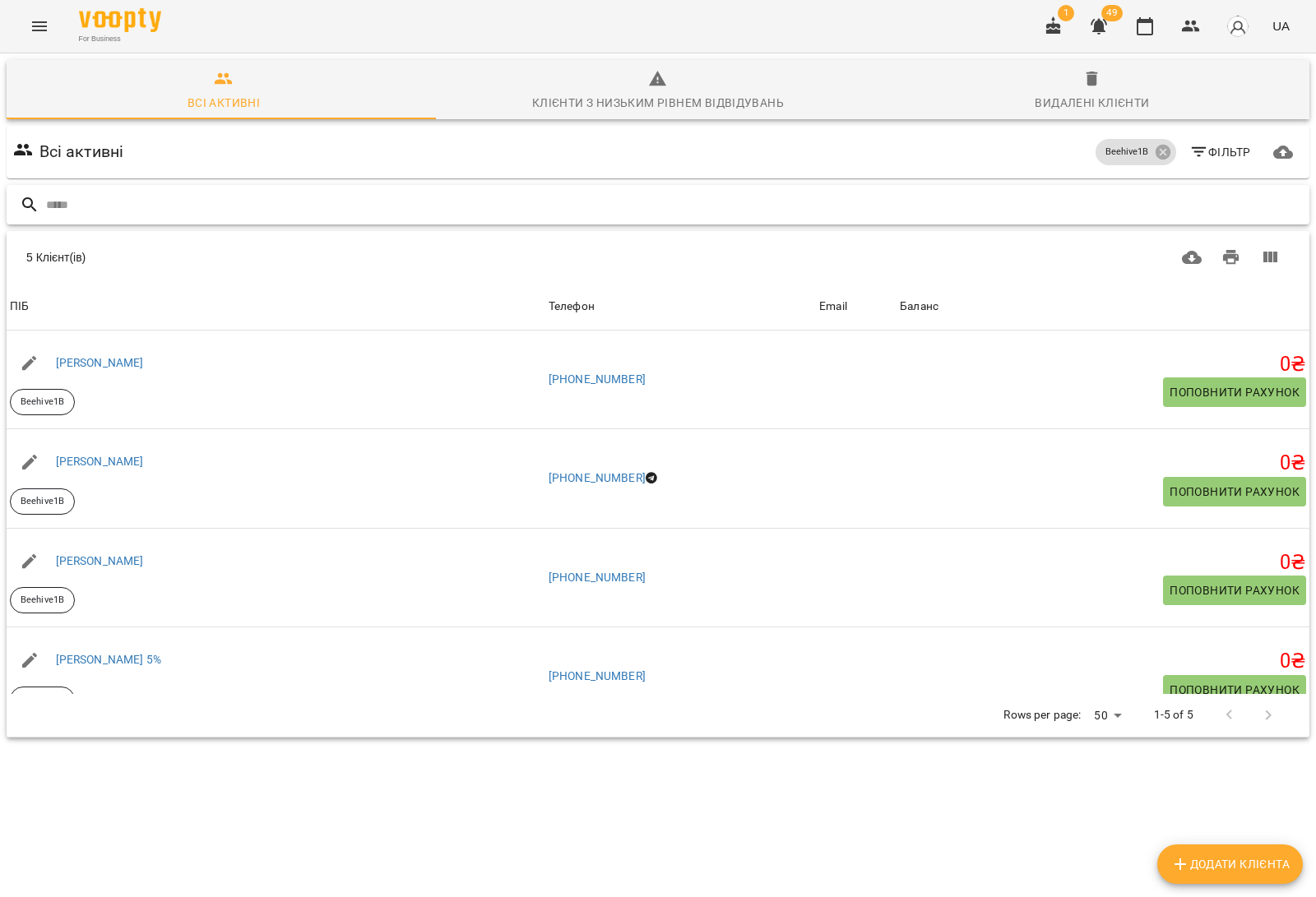
click at [366, 189] on div at bounding box center [657, 205] width 1302 height 40
click at [316, 209] on input "text" at bounding box center [674, 206] width 1257 height 27
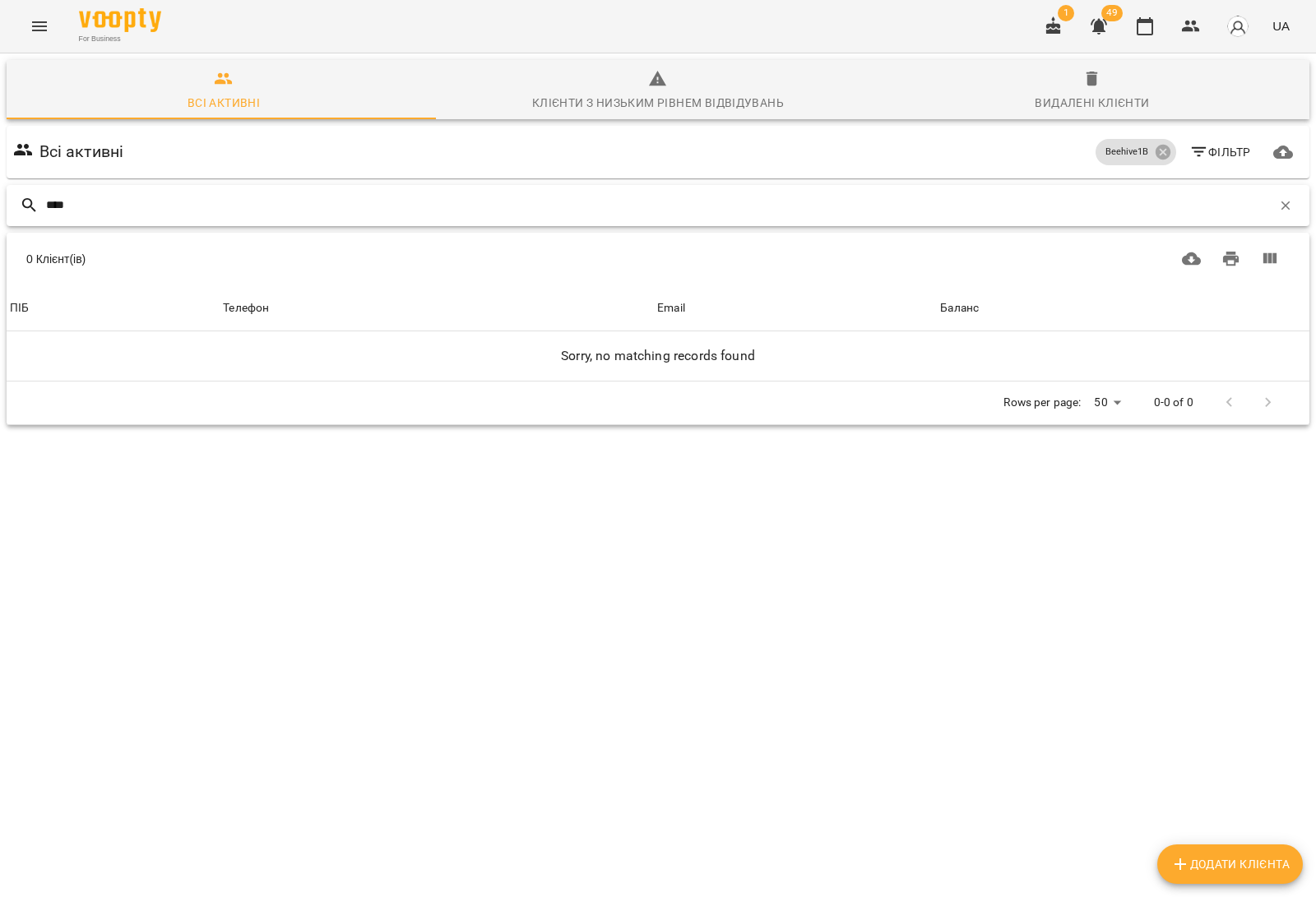
type input "****"
click at [1094, 95] on div "Видалені клієнти" at bounding box center [1091, 103] width 114 height 20
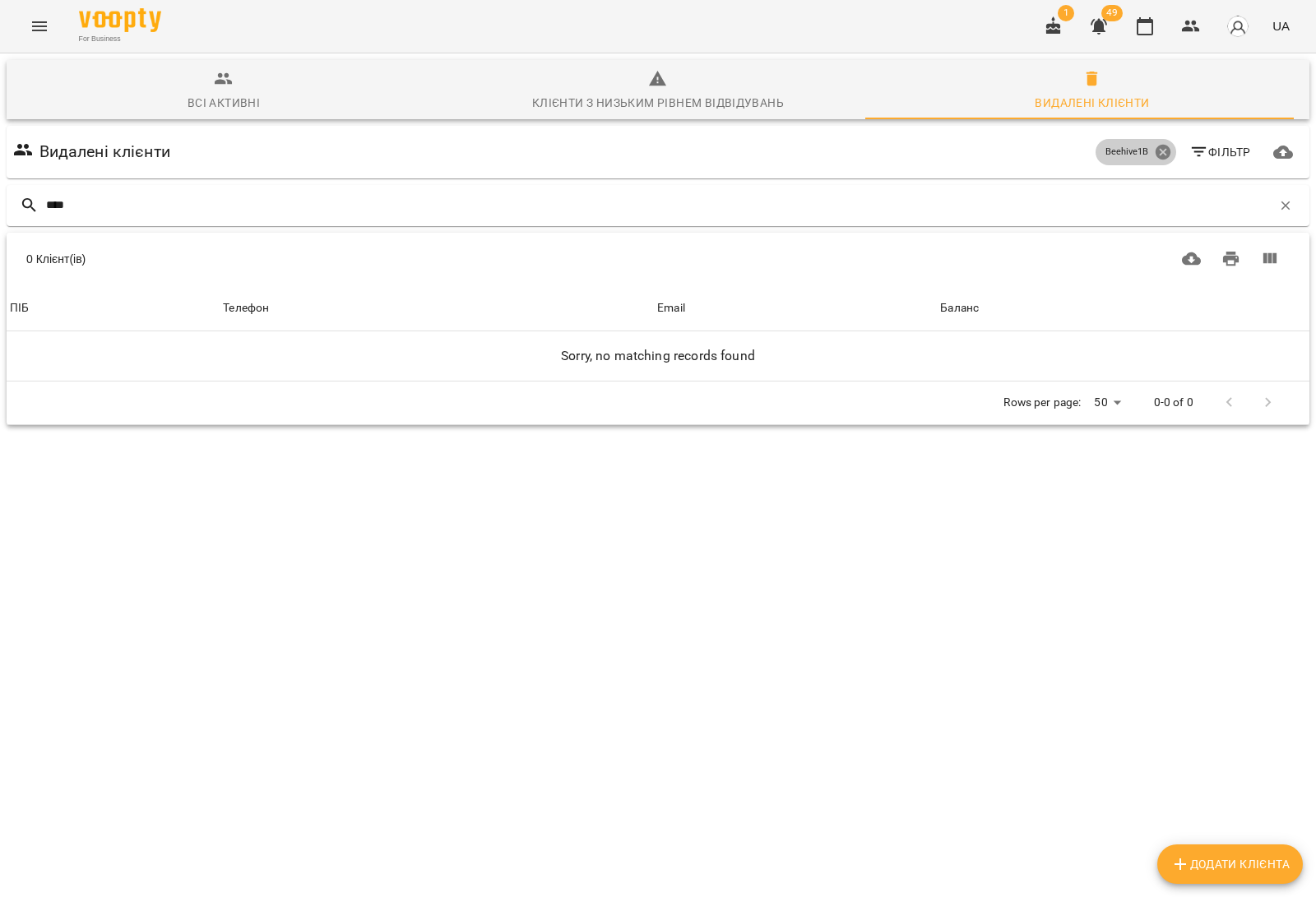
click at [1153, 150] on icon at bounding box center [1162, 153] width 18 height 18
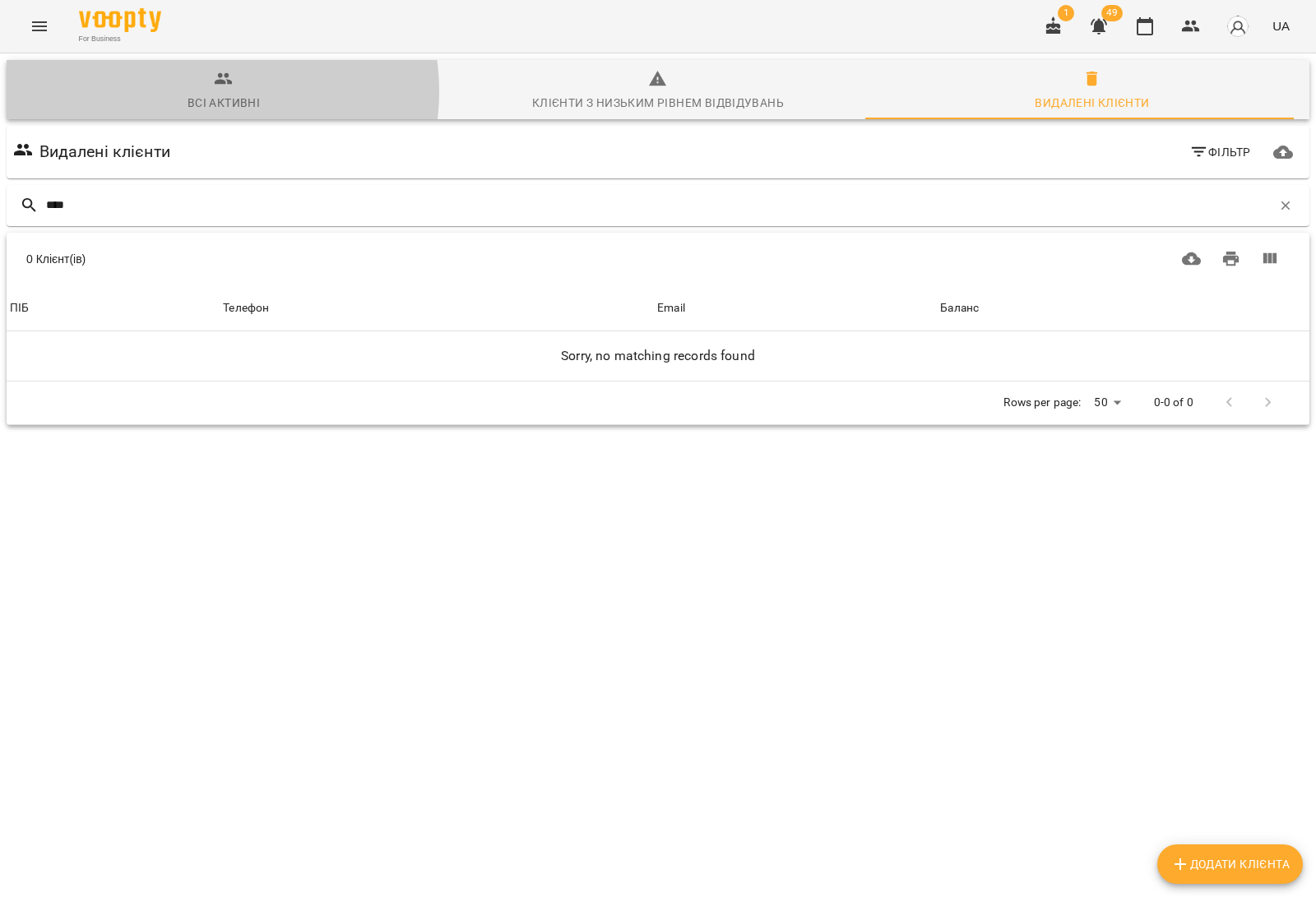
click at [210, 91] on span "Всі активні" at bounding box center [223, 91] width 414 height 45
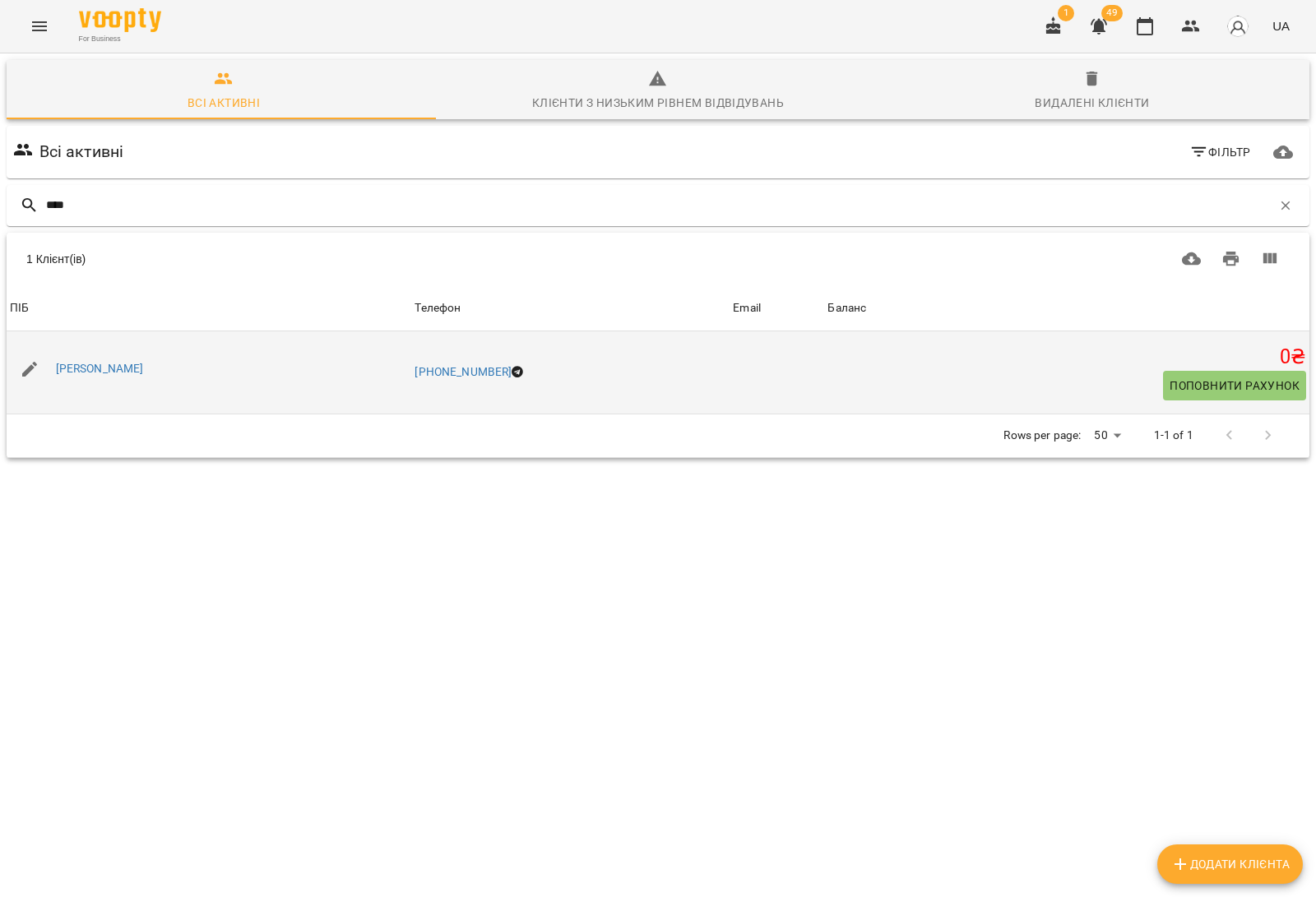
click at [28, 366] on icon "button" at bounding box center [29, 369] width 15 height 15
select select "**"
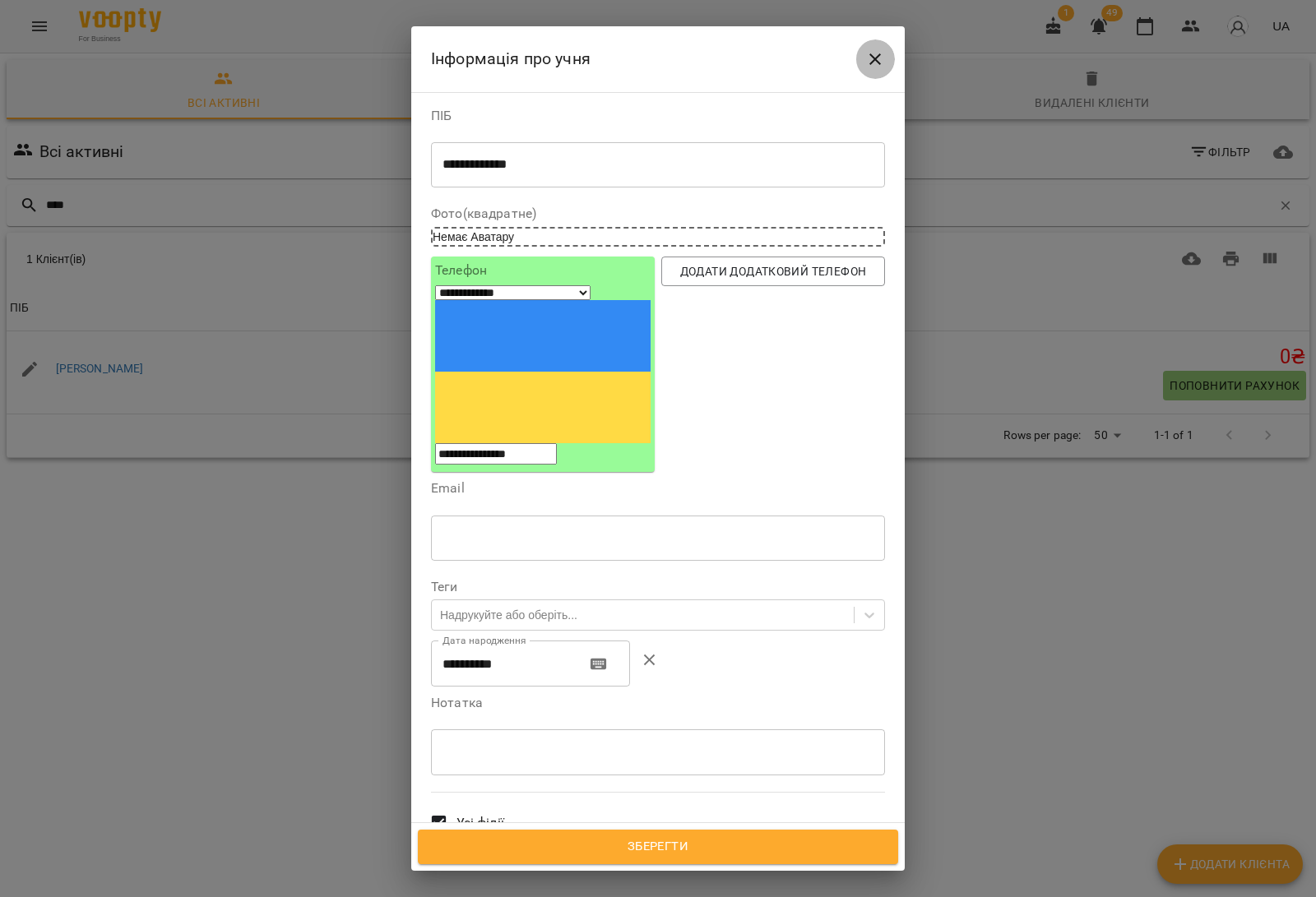
click at [878, 56] on icon "Close" at bounding box center [875, 59] width 20 height 20
